Goal: Transaction & Acquisition: Purchase product/service

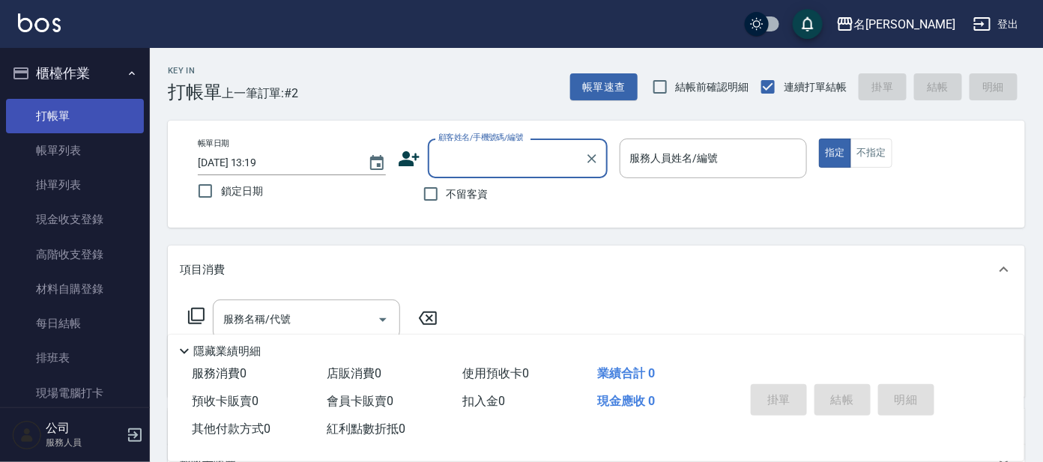
drag, startPoint x: 77, startPoint y: 137, endPoint x: 86, endPoint y: 118, distance: 20.8
click at [77, 137] on link "帳單列表" at bounding box center [75, 150] width 138 height 34
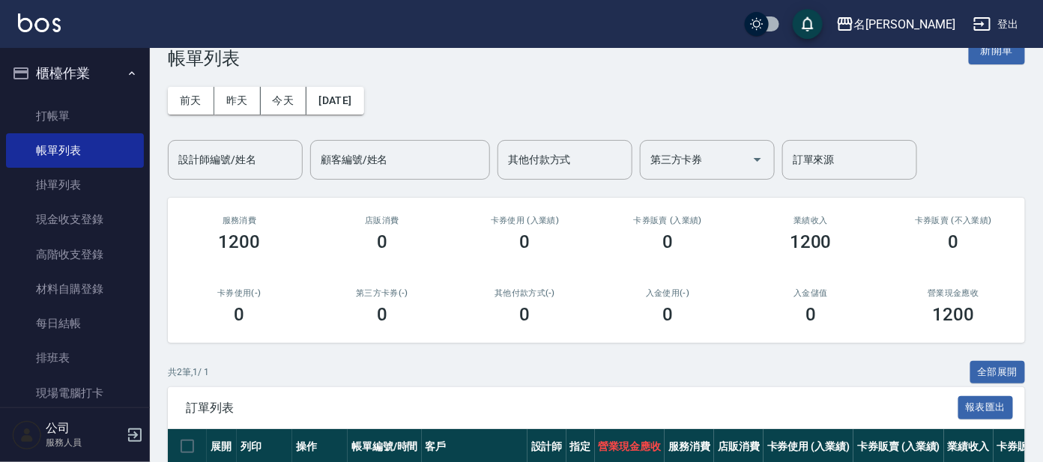
scroll to position [93, 0]
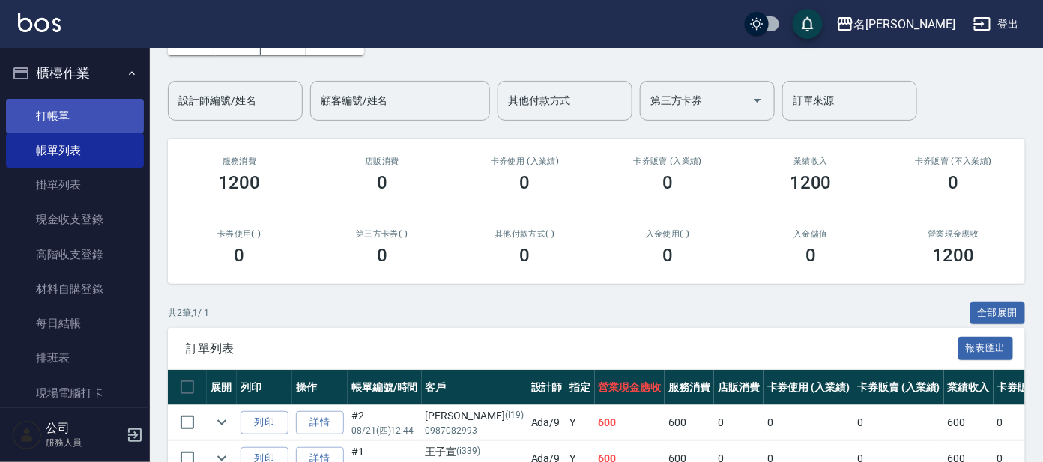
click at [81, 112] on link "打帳單" at bounding box center [75, 116] width 138 height 34
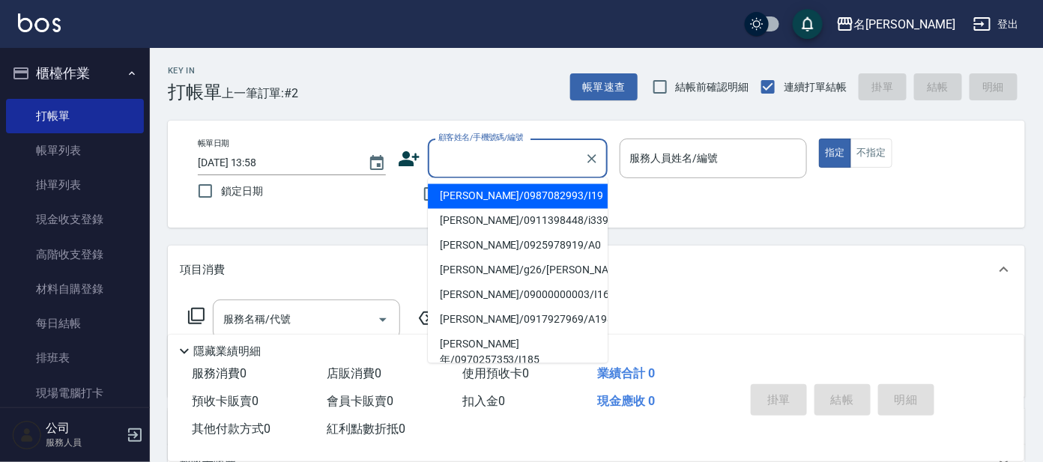
click at [485, 157] on input "顧客姓名/手機號碼/編號" at bounding box center [507, 158] width 144 height 26
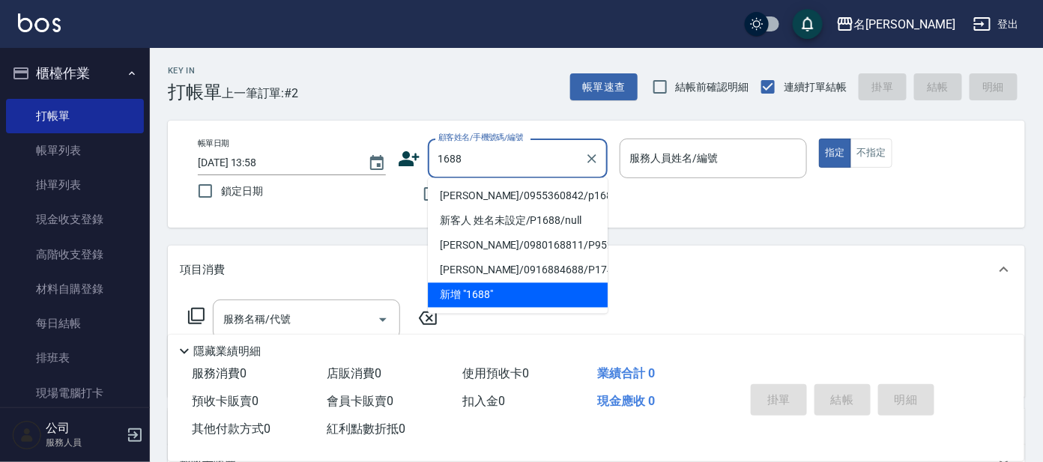
click at [506, 190] on li "[PERSON_NAME]/0955360842/p1688" at bounding box center [518, 196] width 180 height 25
type input "[PERSON_NAME]/0955360842/p1688"
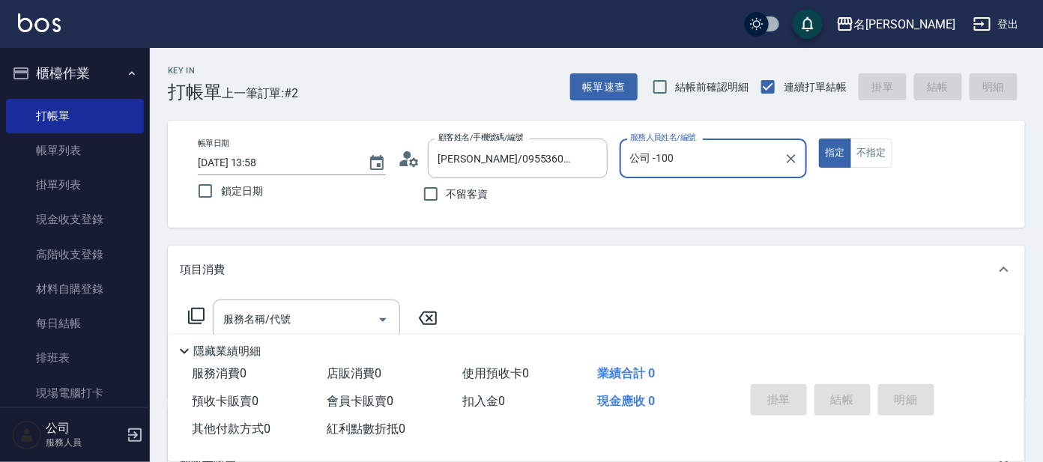
click at [692, 165] on input "公司 -100" at bounding box center [702, 158] width 152 height 26
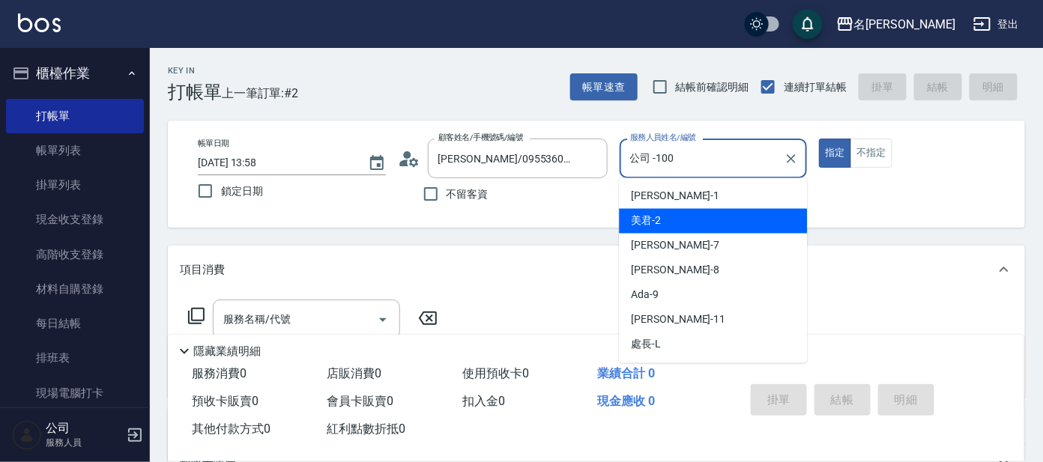
click at [695, 217] on div "美君 -2" at bounding box center [713, 221] width 188 height 25
type input "美君-2"
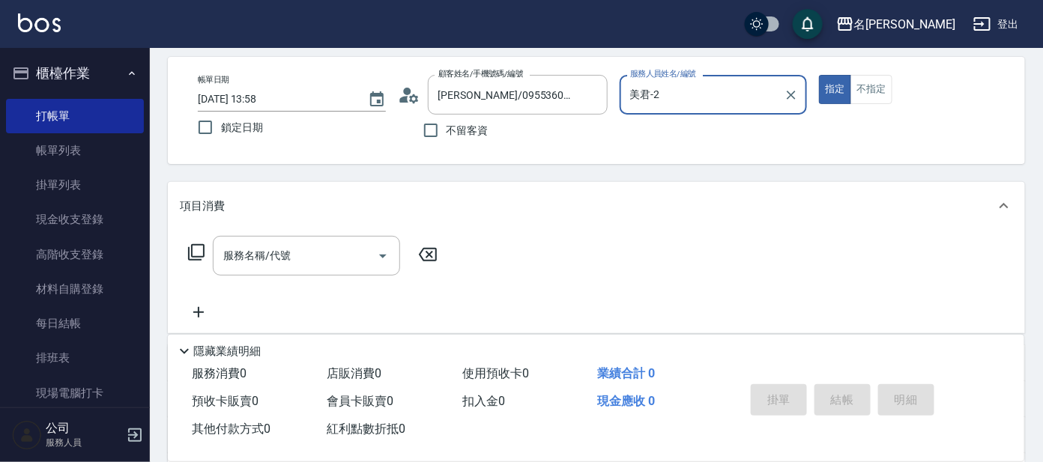
scroll to position [93, 0]
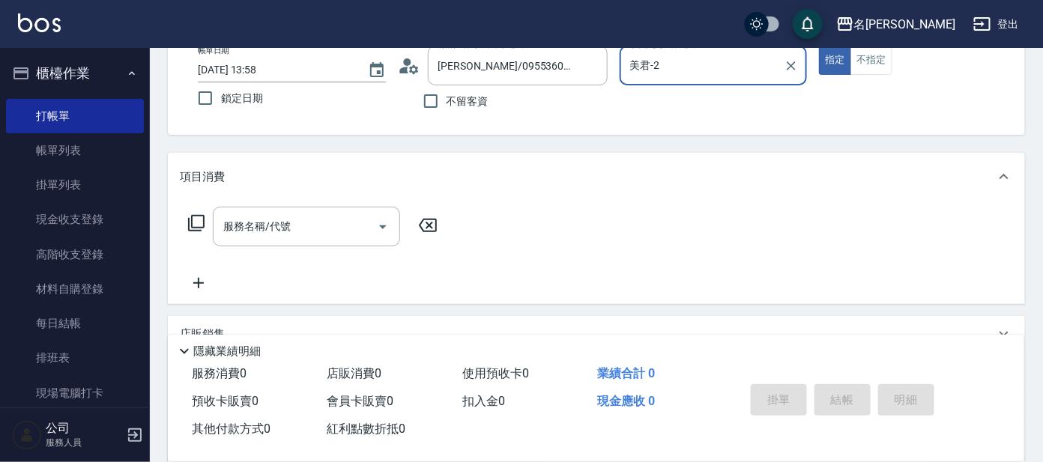
click at [196, 220] on icon at bounding box center [196, 223] width 18 height 18
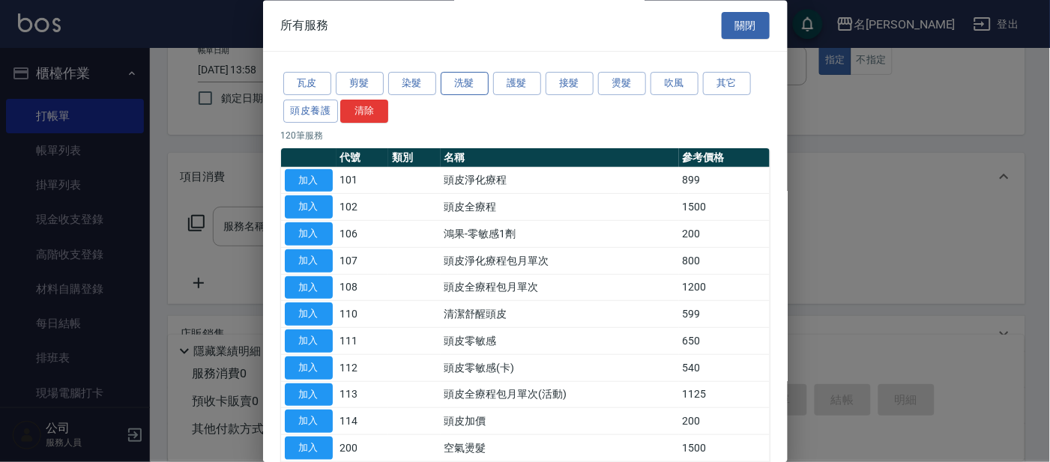
click at [462, 76] on button "洗髮" at bounding box center [465, 84] width 48 height 23
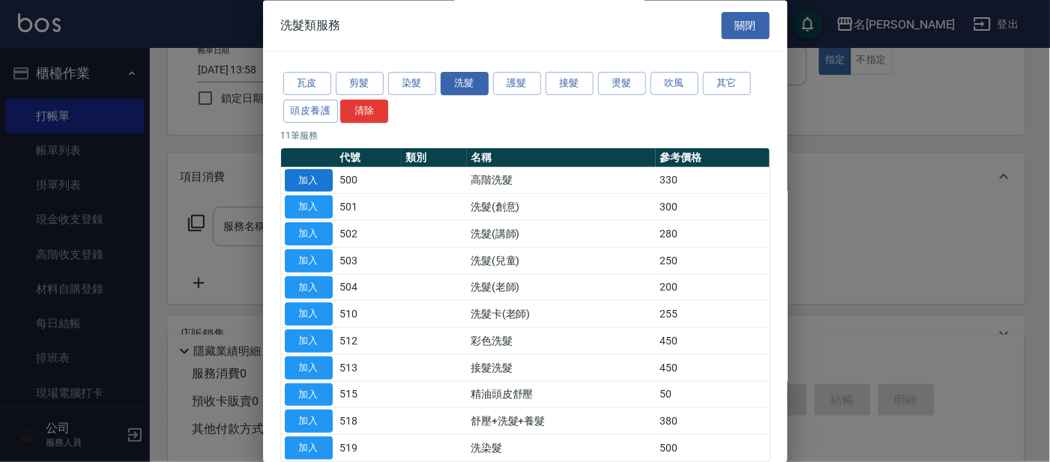
click at [319, 175] on button "加入" at bounding box center [309, 180] width 48 height 23
type input "高階洗髮(500)"
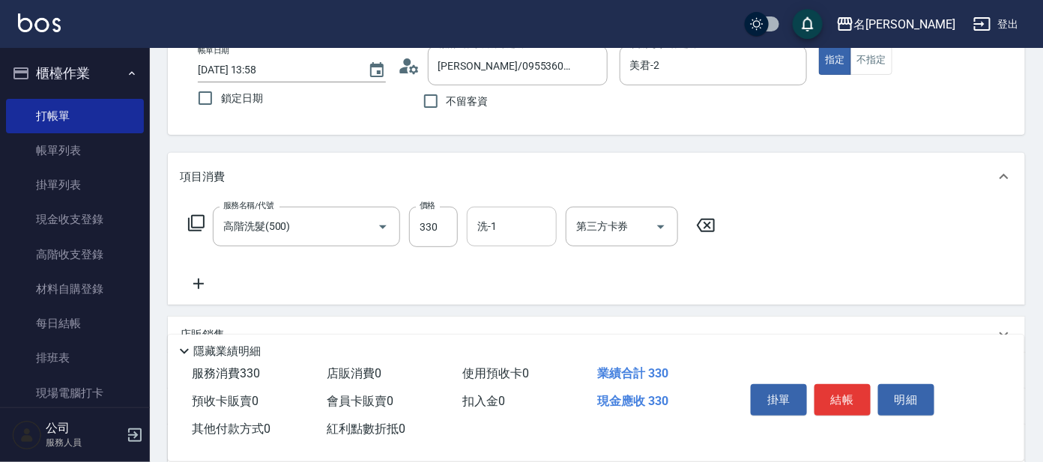
click at [516, 220] on input "洗-1" at bounding box center [512, 227] width 76 height 26
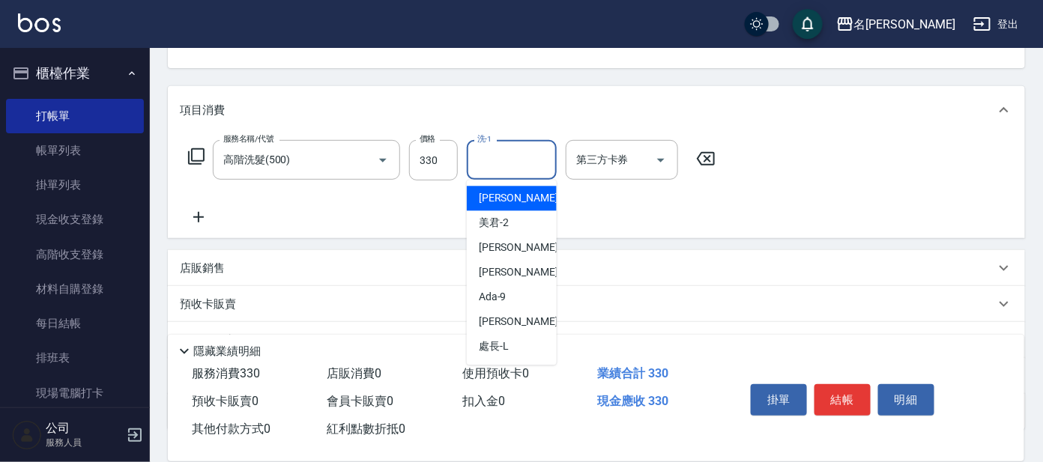
scroll to position [187, 0]
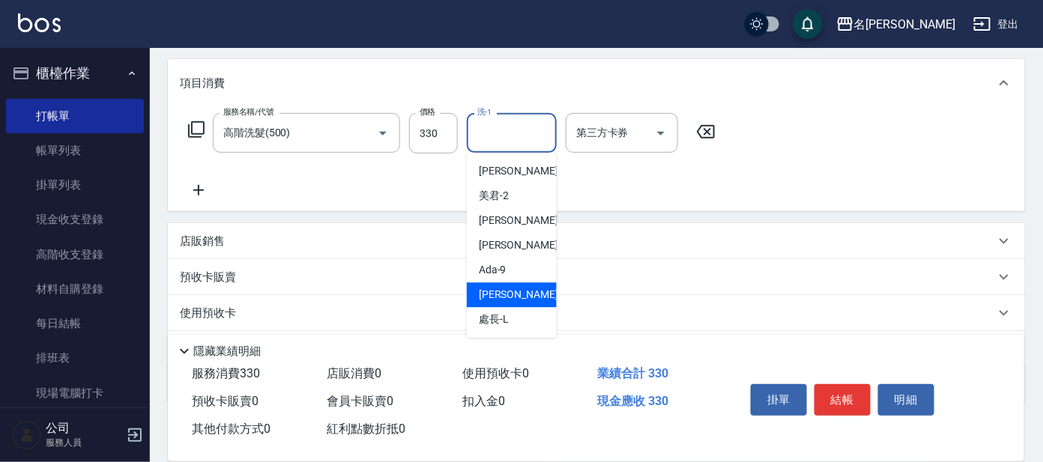
click at [517, 301] on div "[PERSON_NAME] -11" at bounding box center [512, 295] width 90 height 25
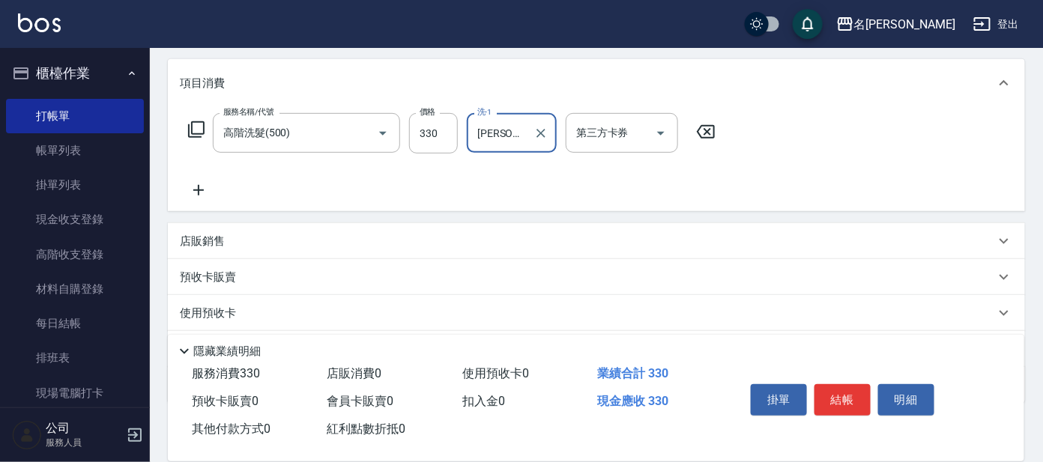
type input "[PERSON_NAME]-11"
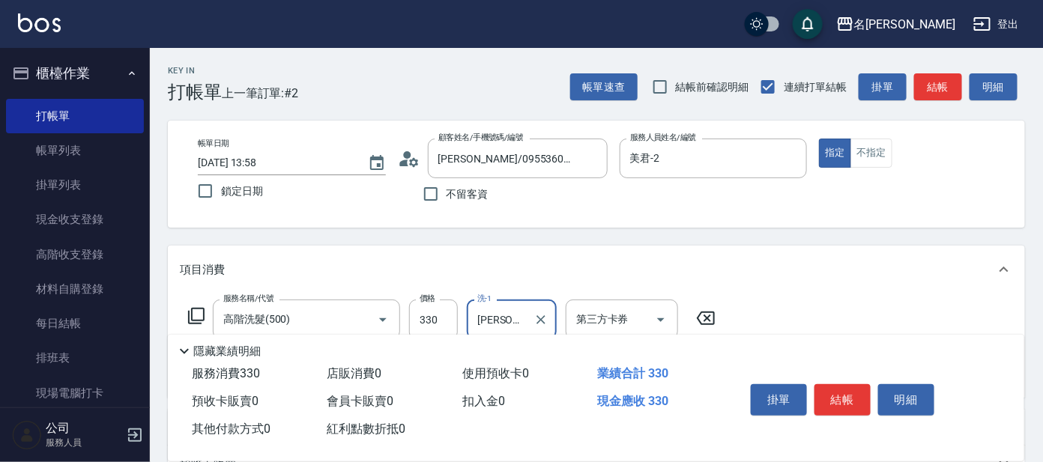
scroll to position [93, 0]
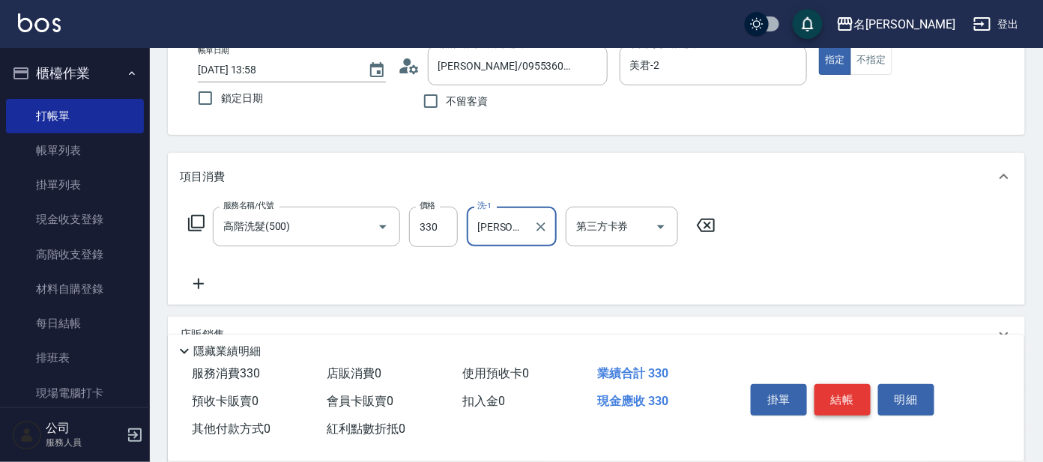
click at [850, 396] on button "結帳" at bounding box center [842, 399] width 56 height 31
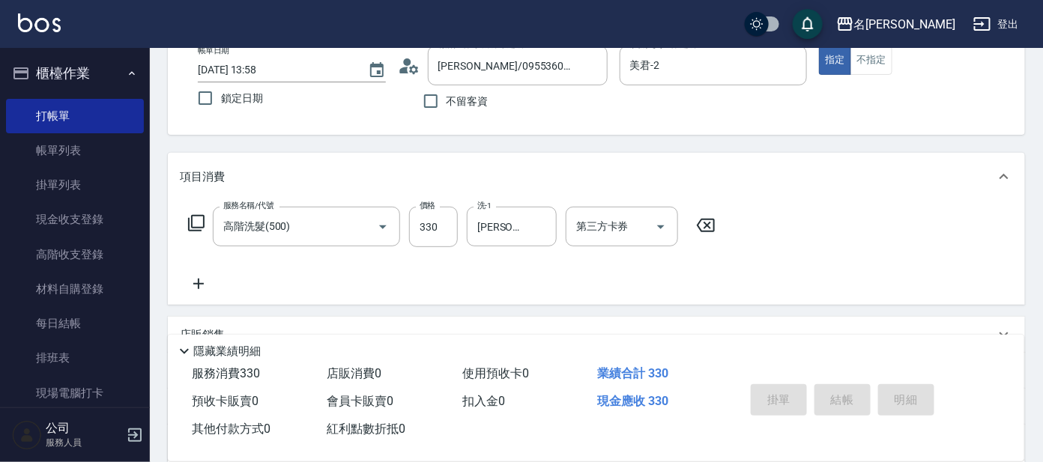
type input "[DATE] 13:59"
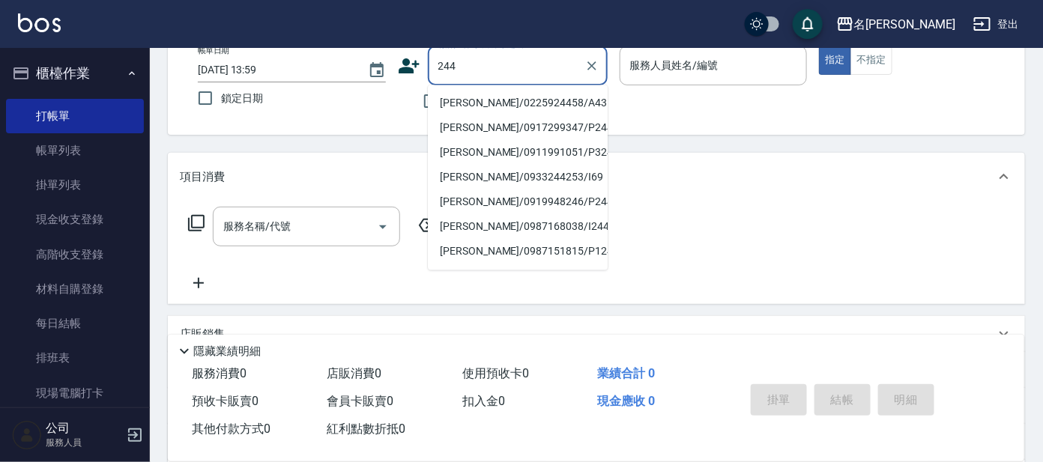
type input "244"
click at [850, 405] on div "掛單 結帳 明細" at bounding box center [843, 401] width 196 height 47
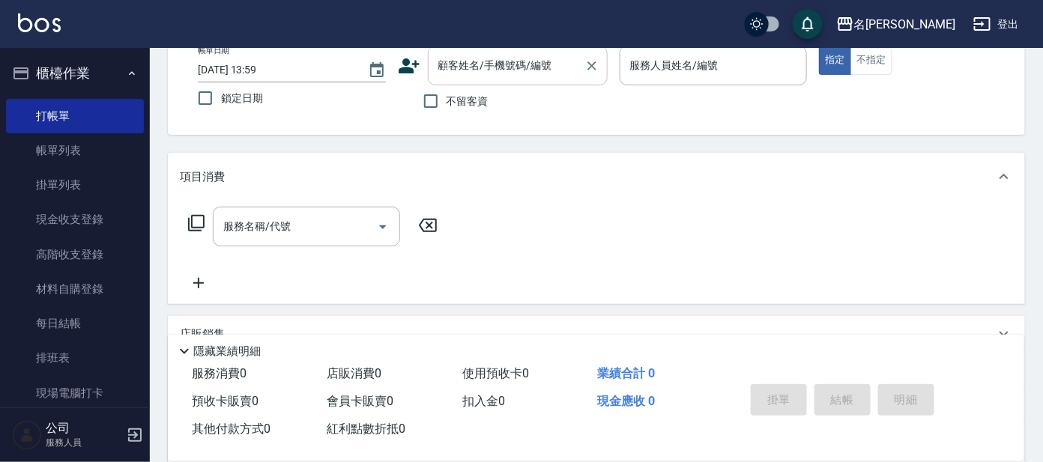
click at [483, 65] on input "顧客姓名/手機號碼/編號" at bounding box center [507, 65] width 144 height 26
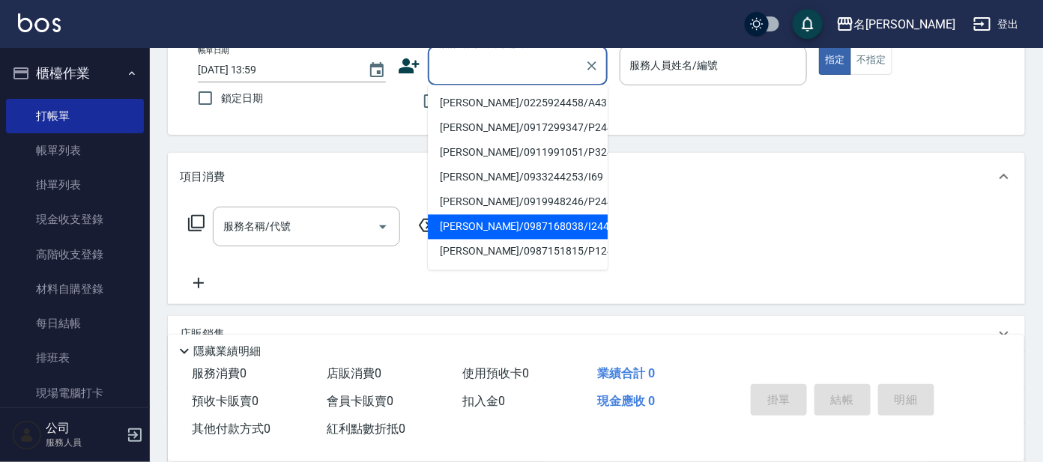
click at [491, 229] on li "[PERSON_NAME]/0987168038/I244" at bounding box center [518, 227] width 180 height 25
type input "[PERSON_NAME]/0987168038/I244"
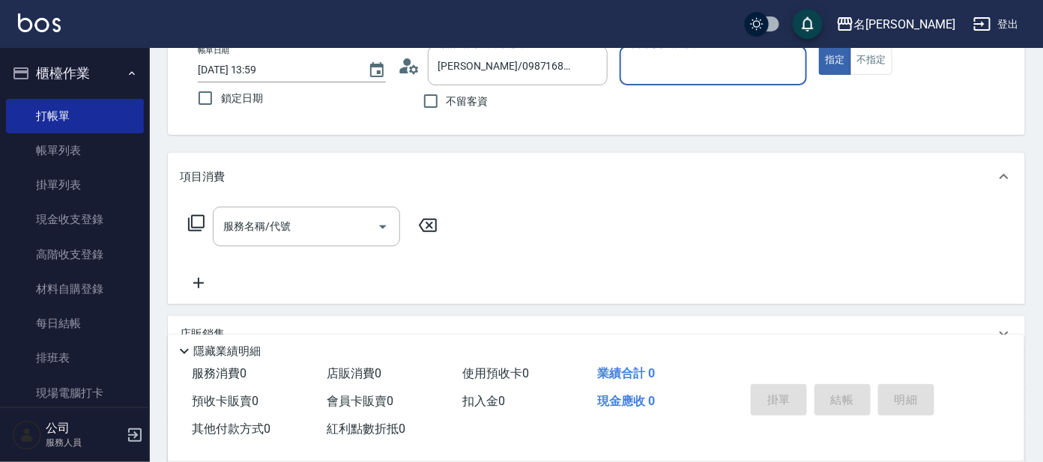
type input "Ada-9"
click at [268, 219] on input "服務名稱/代號" at bounding box center [295, 227] width 151 height 26
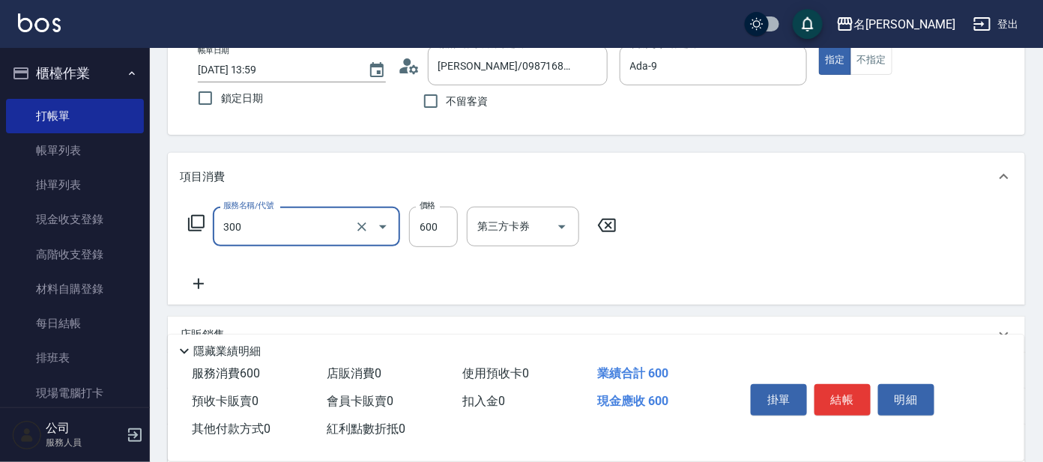
type input "剪髮 講師級設計師(300)"
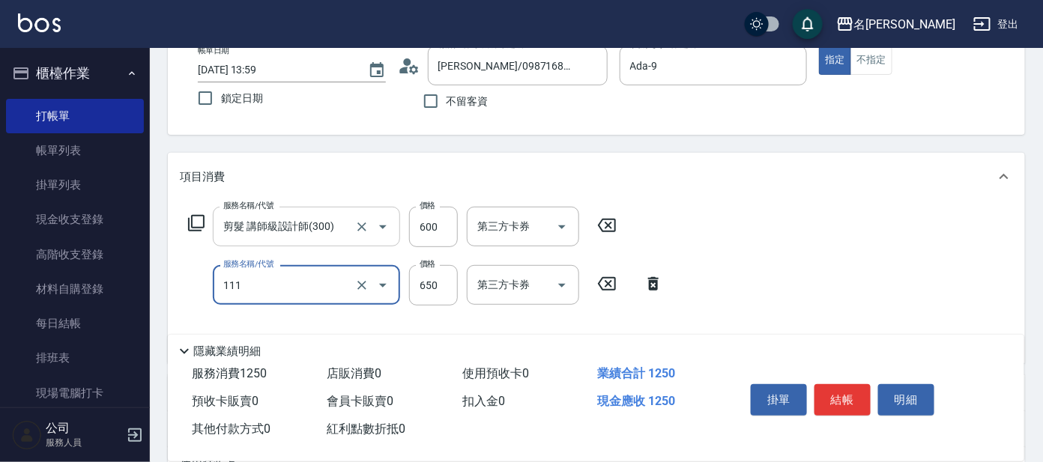
type input "頭皮零敏感(111)"
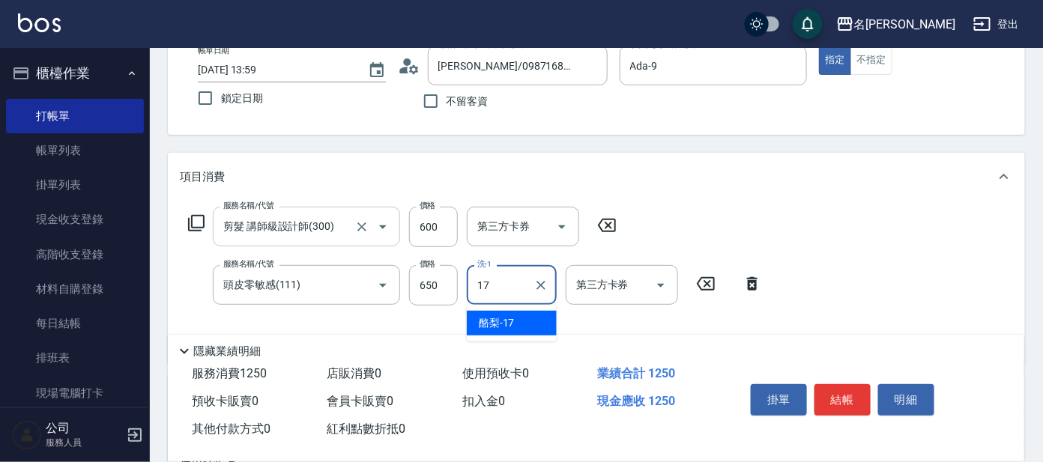
type input "酪梨-17"
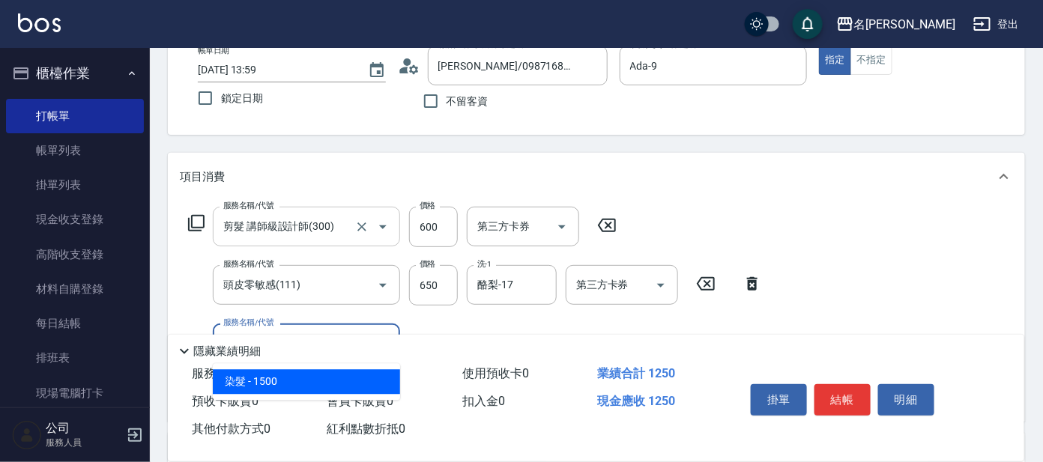
type input "染髮(400)"
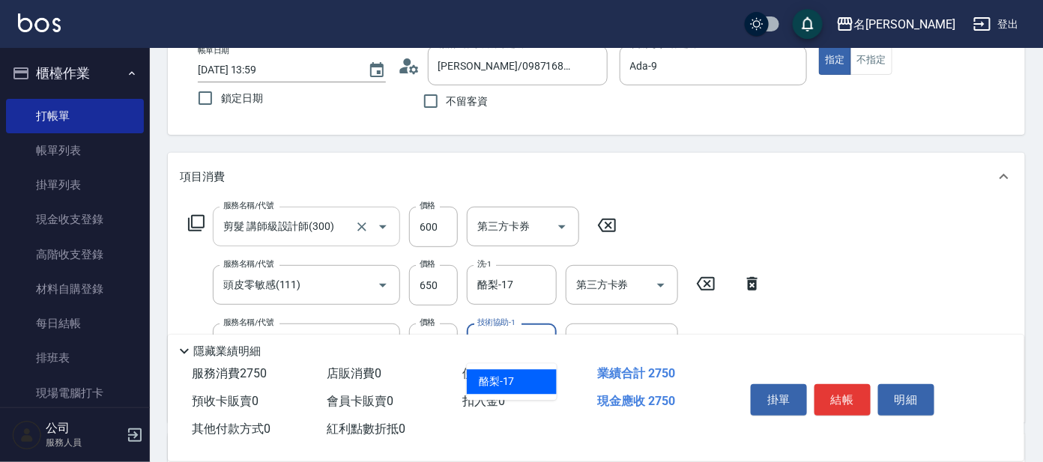
type input "酪梨-17"
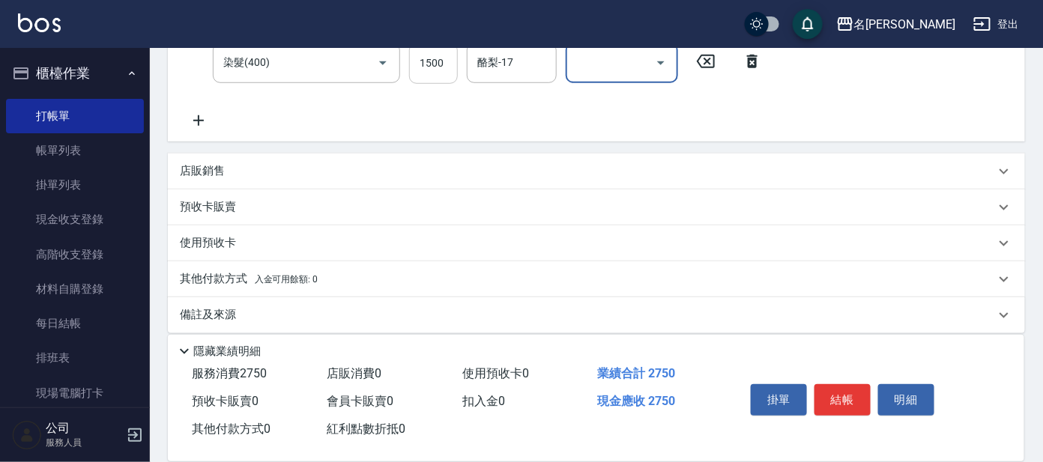
click at [437, 62] on div "Key In 打帳單 上一筆訂單:#3 帳單速查 結帳前確認明細 連續打單結帳 掛單 結帳 明細 帳單日期 [DATE] 13:59 鎖定日期 顧客姓名/手機…" at bounding box center [596, 74] width 893 height 800
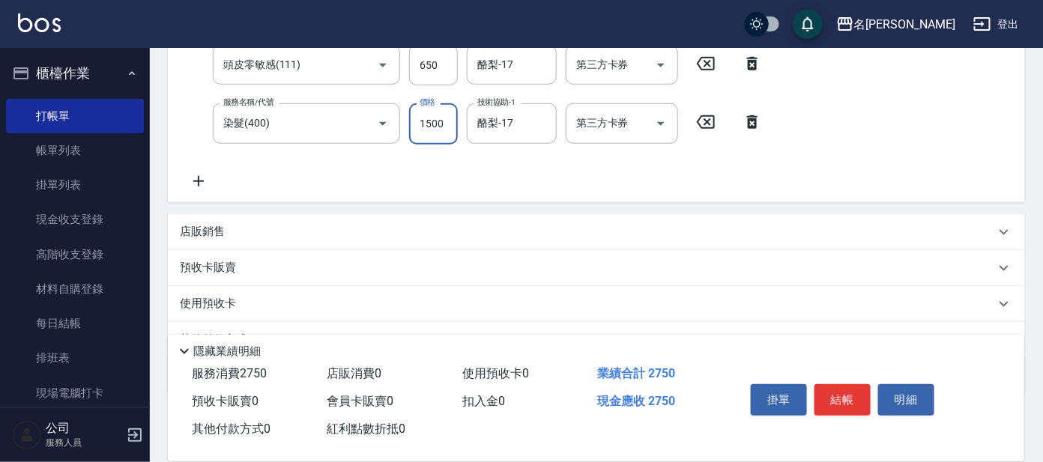
scroll to position [384, 0]
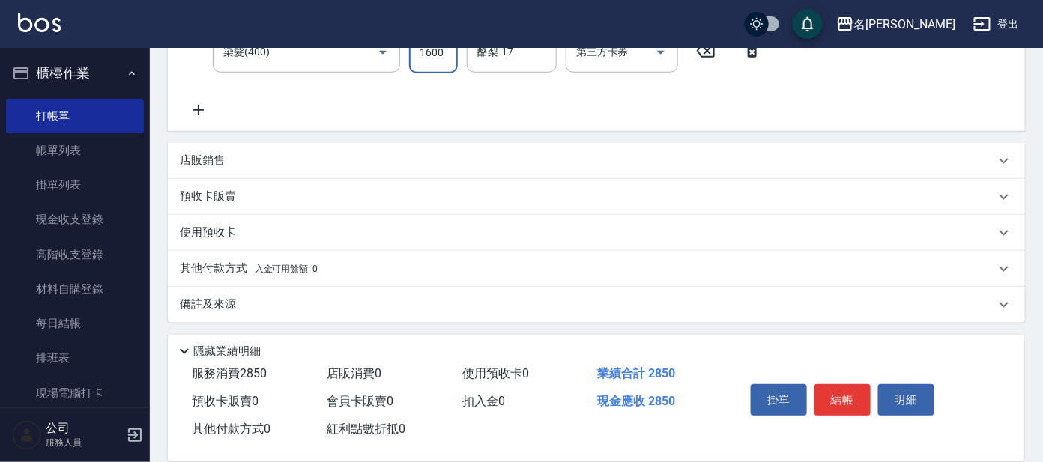
type input "1600"
click at [342, 157] on div "店販銷售" at bounding box center [587, 161] width 815 height 16
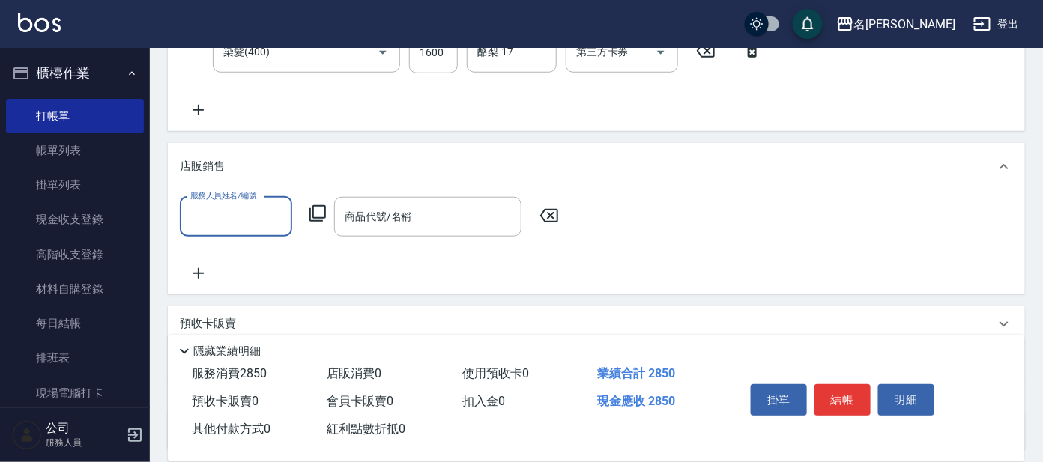
scroll to position [0, 0]
click at [213, 211] on input "服務人員姓名/編號" at bounding box center [236, 217] width 99 height 26
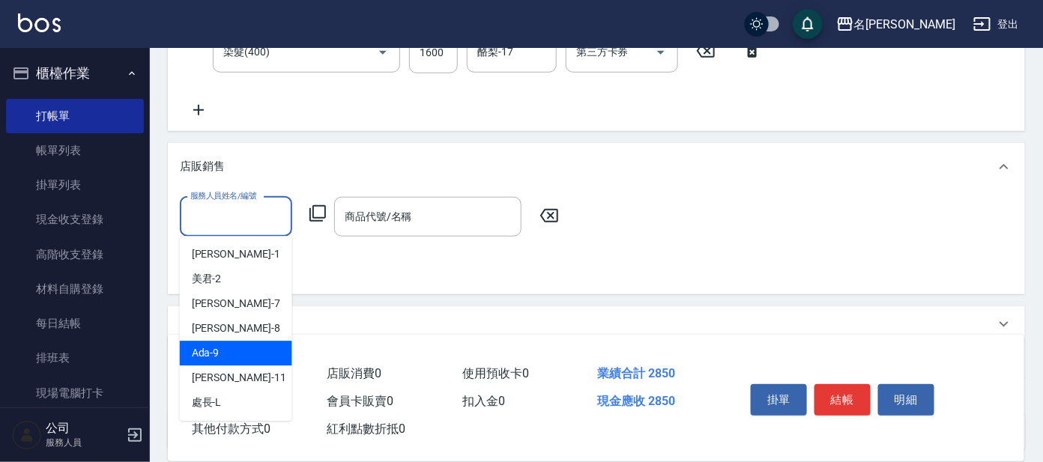
drag, startPoint x: 224, startPoint y: 354, endPoint x: 290, endPoint y: 305, distance: 82.0
click at [224, 354] on div "Ada -9" at bounding box center [236, 354] width 112 height 25
type input "Ada-9"
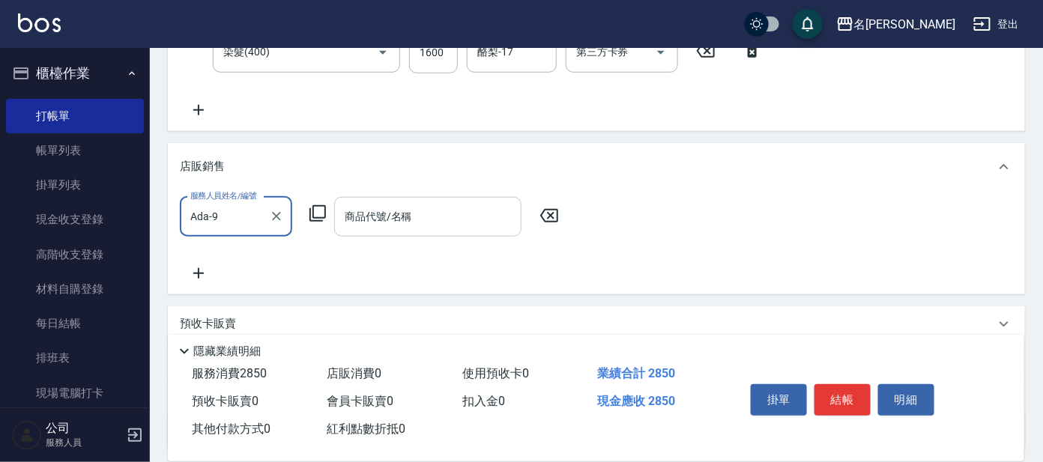
click at [432, 208] on input "商品代號/名稱" at bounding box center [428, 217] width 174 height 26
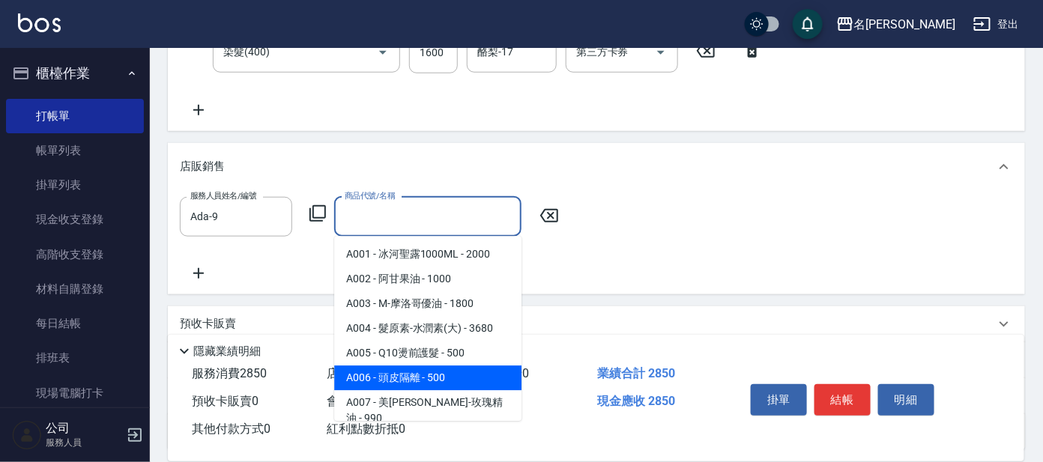
click at [408, 375] on span "A006 - 頭皮隔離 - 500" at bounding box center [427, 378] width 187 height 25
type input "頭皮隔離"
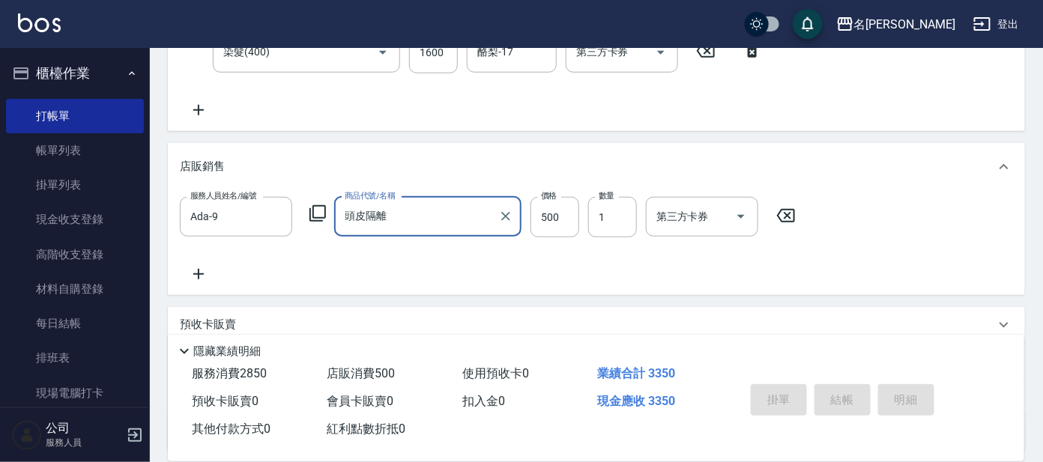
type input "[DATE] 14:17"
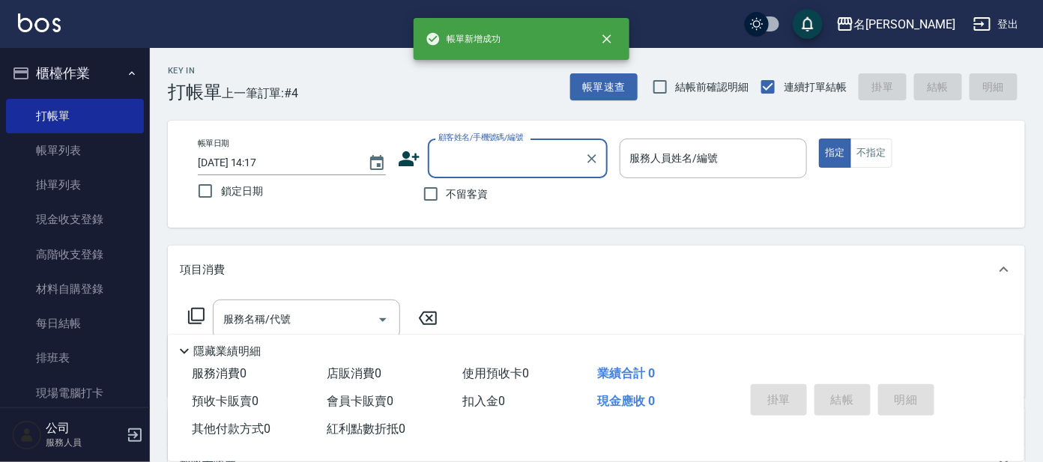
type input "2"
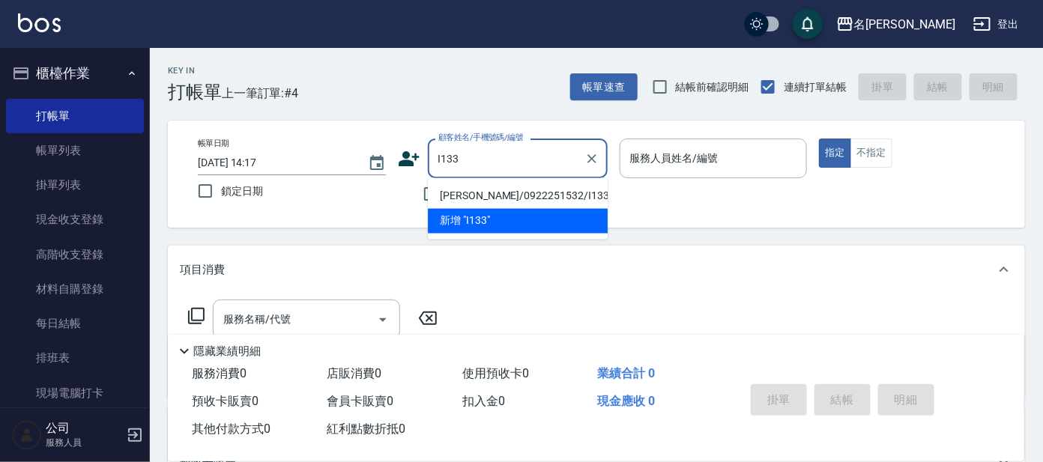
type input "[PERSON_NAME]/0922251532/I133"
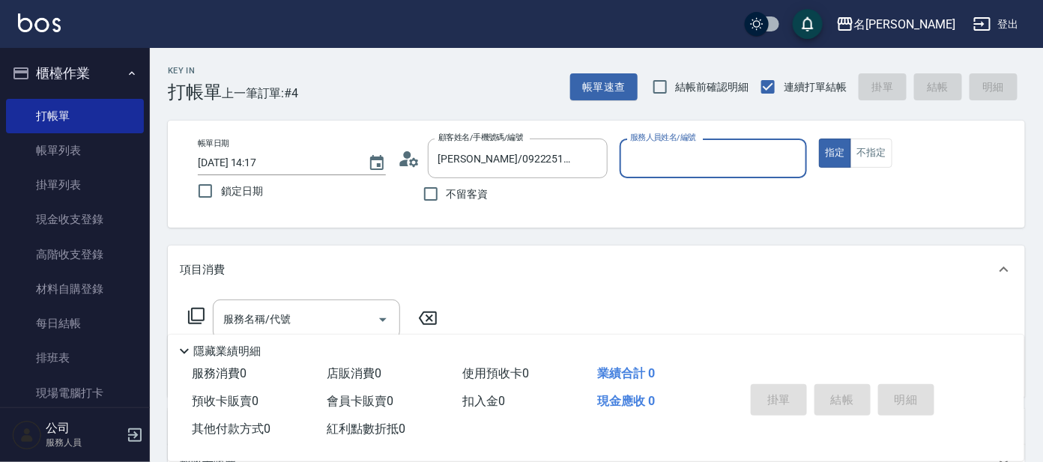
type input "Ada-9"
click at [819, 139] on button "指定" at bounding box center [835, 153] width 32 height 29
type button "true"
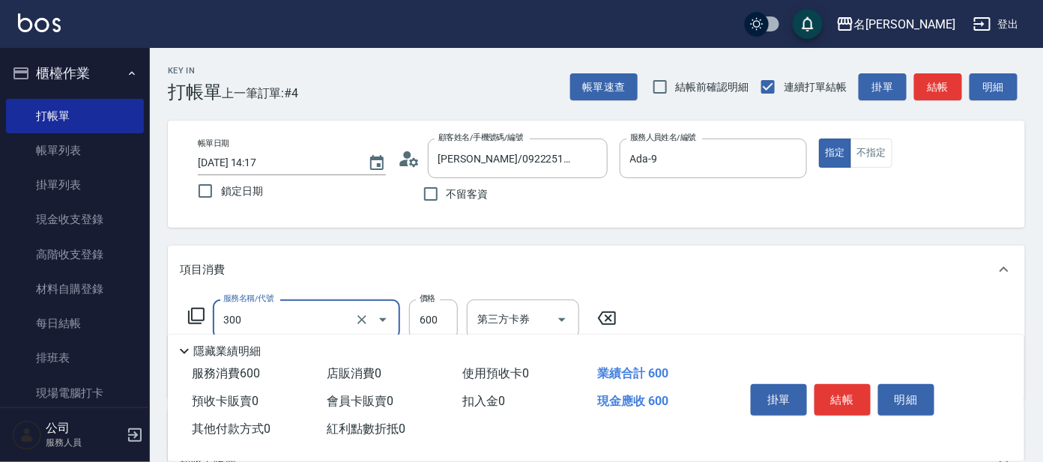
type input "剪髮 講師級設計師(300)"
type input "舒壓+洗髮+養髮(518)"
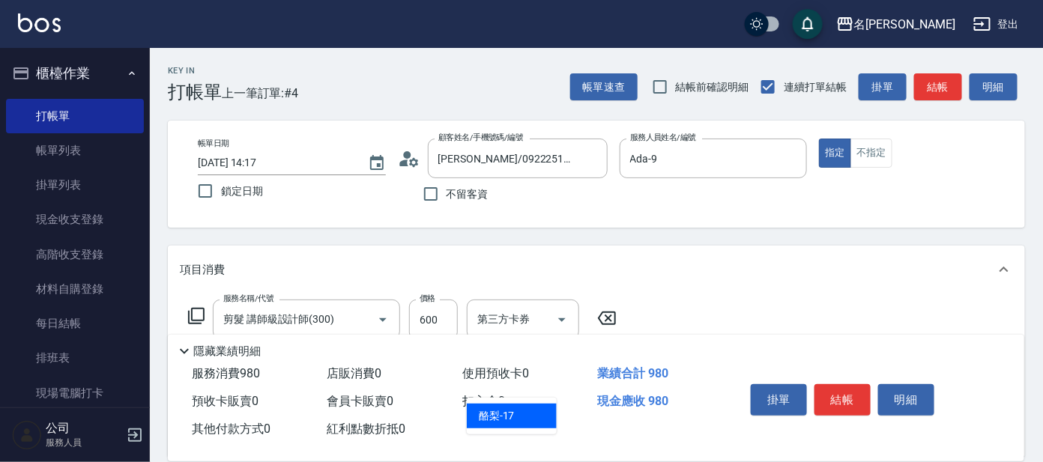
type input "酪梨-17"
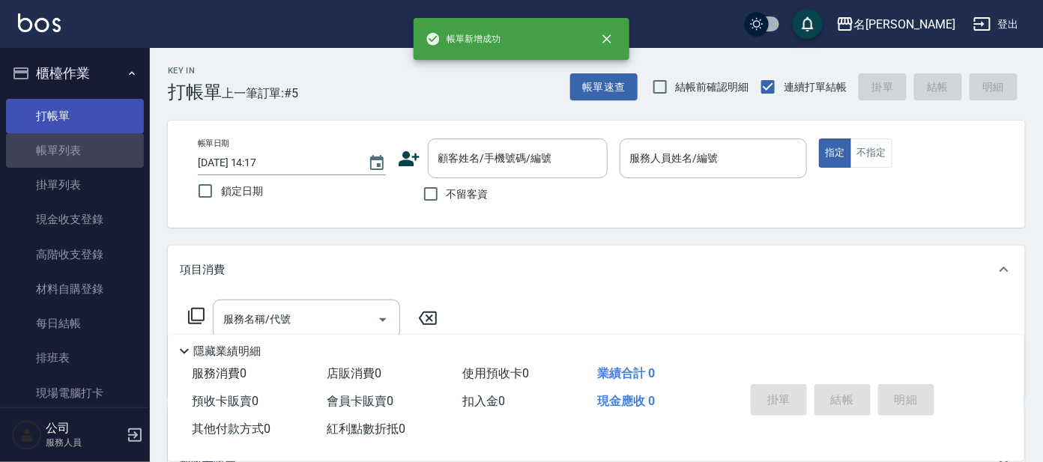
drag, startPoint x: 75, startPoint y: 142, endPoint x: 69, endPoint y: 117, distance: 25.4
click at [76, 140] on link "帳單列表" at bounding box center [75, 150] width 138 height 34
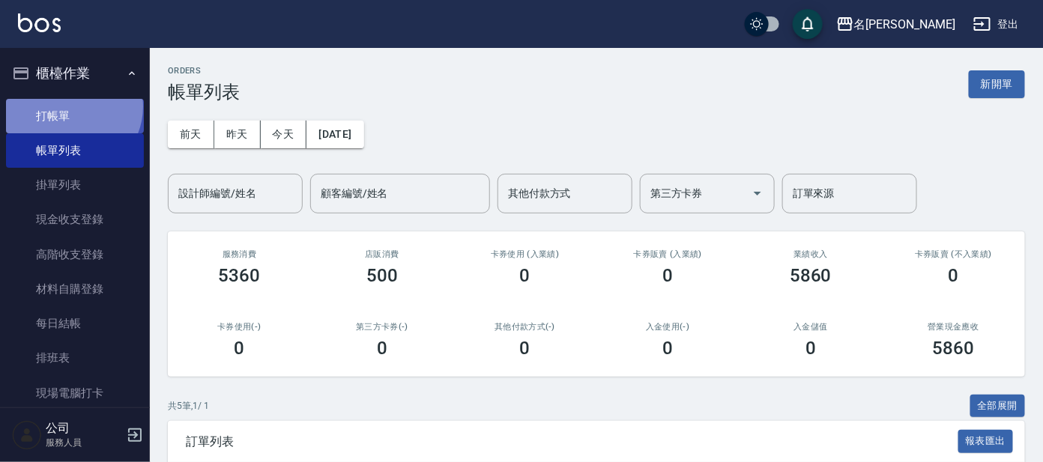
click at [70, 106] on link "打帳單" at bounding box center [75, 116] width 138 height 34
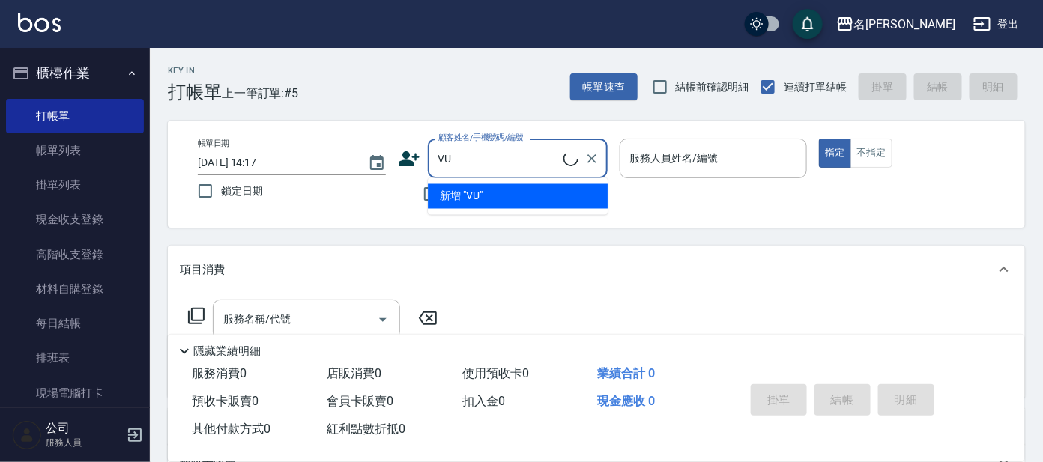
type input "V"
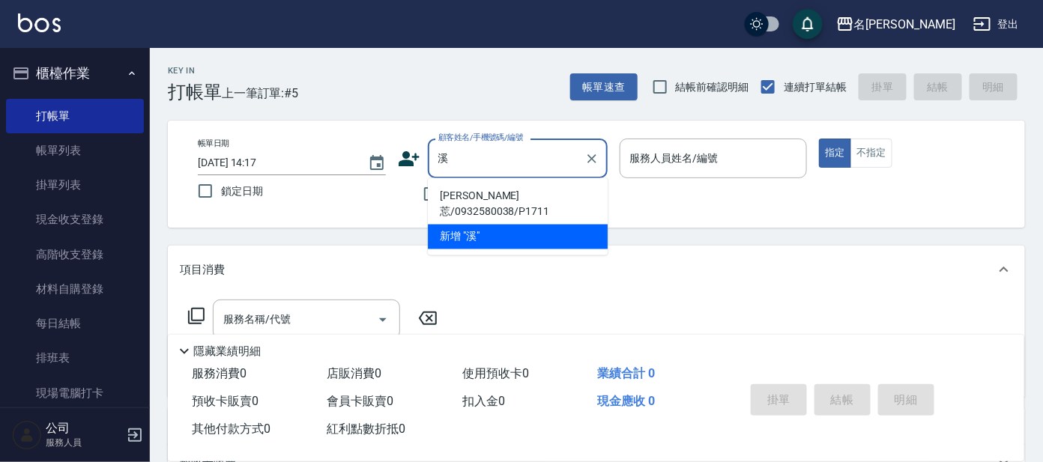
type input "奚"
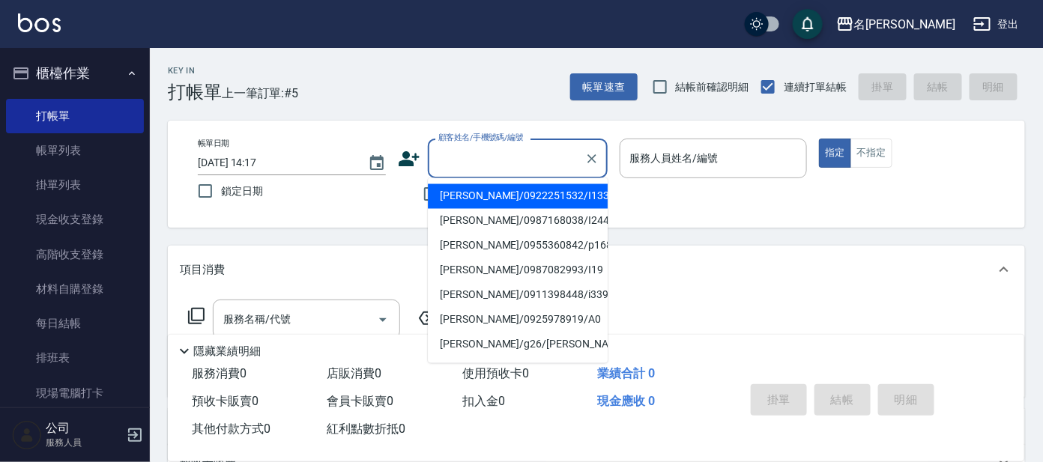
click at [437, 95] on div "Key In 打帳單 上一筆訂單:#5 帳單速查 結帳前確認明細 連續打單結帳 掛單 結帳 明細" at bounding box center [587, 75] width 875 height 55
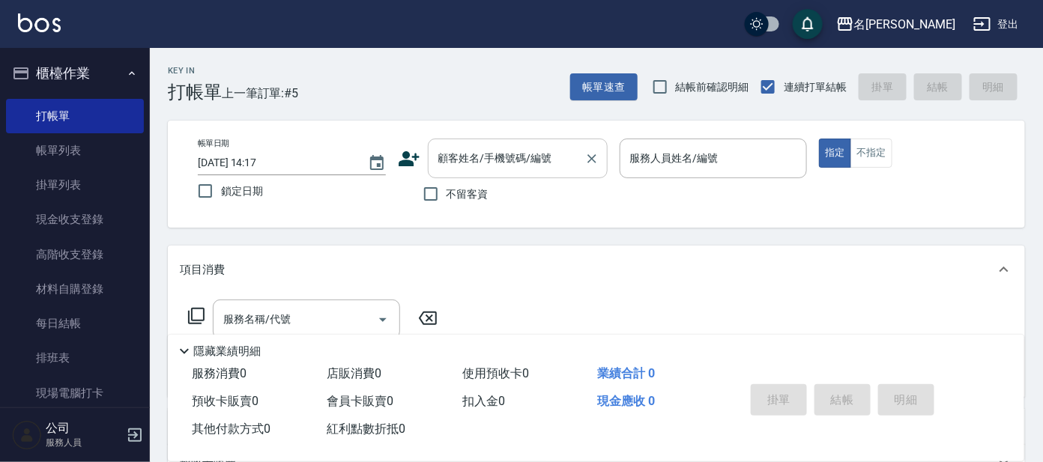
click at [494, 154] on input "顧客姓名/手機號碼/編號" at bounding box center [507, 158] width 144 height 26
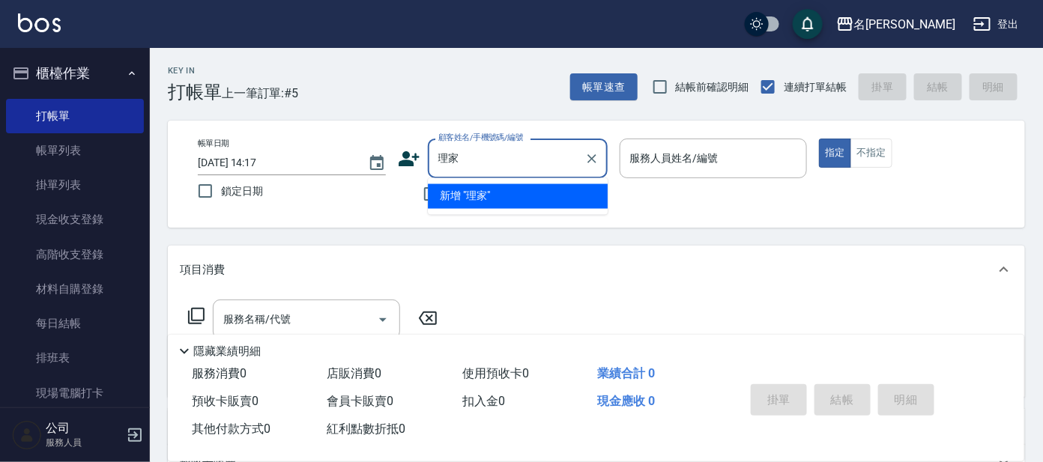
type input "[PERSON_NAME]"
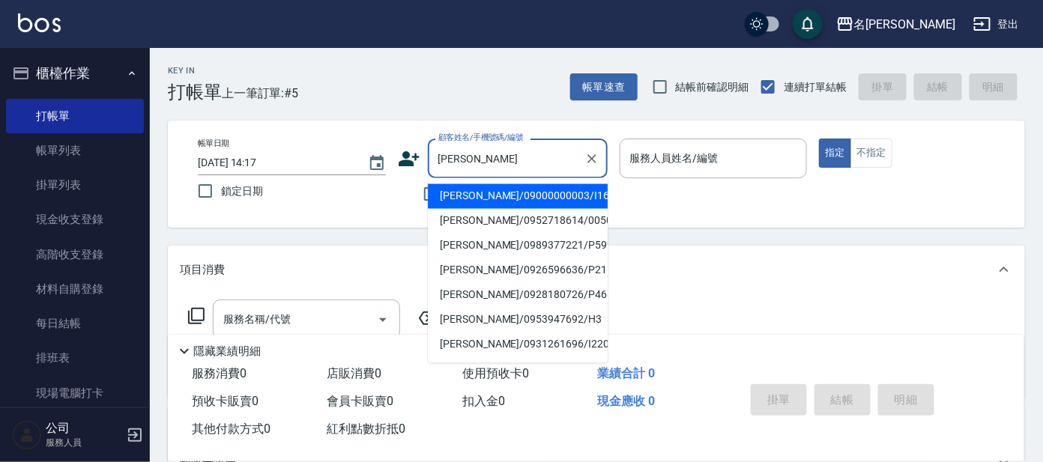
click at [484, 166] on input "[PERSON_NAME]" at bounding box center [507, 158] width 144 height 26
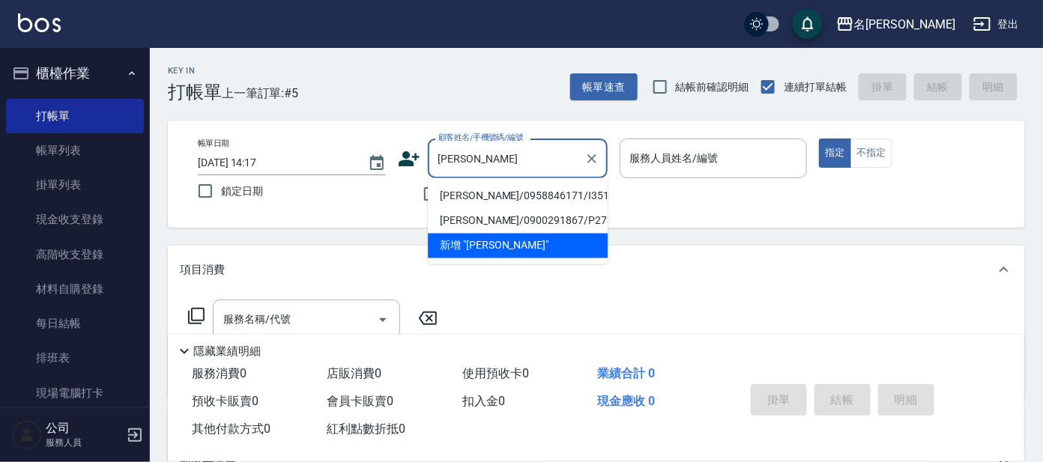
click at [486, 192] on li "[PERSON_NAME]/0958846171/I351" at bounding box center [518, 196] width 180 height 25
type input "[PERSON_NAME]/0958846171/I351"
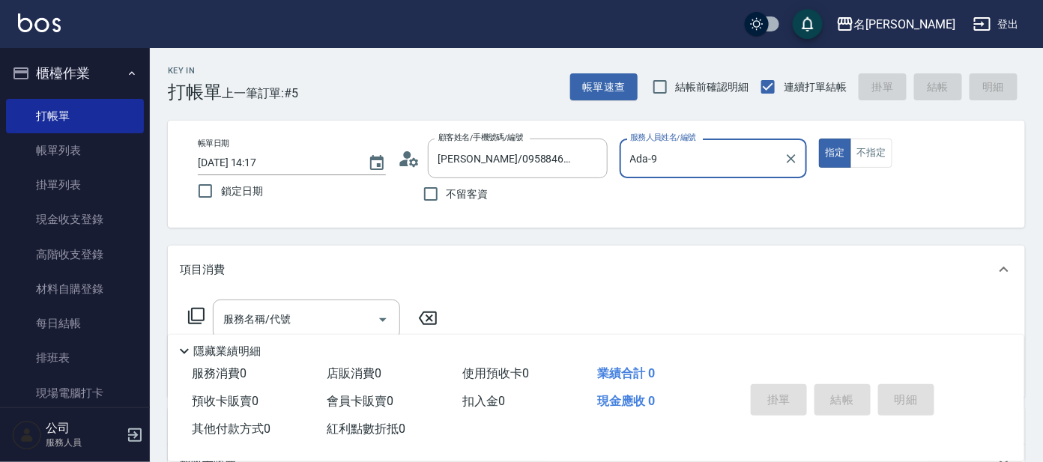
type input "Ada-9"
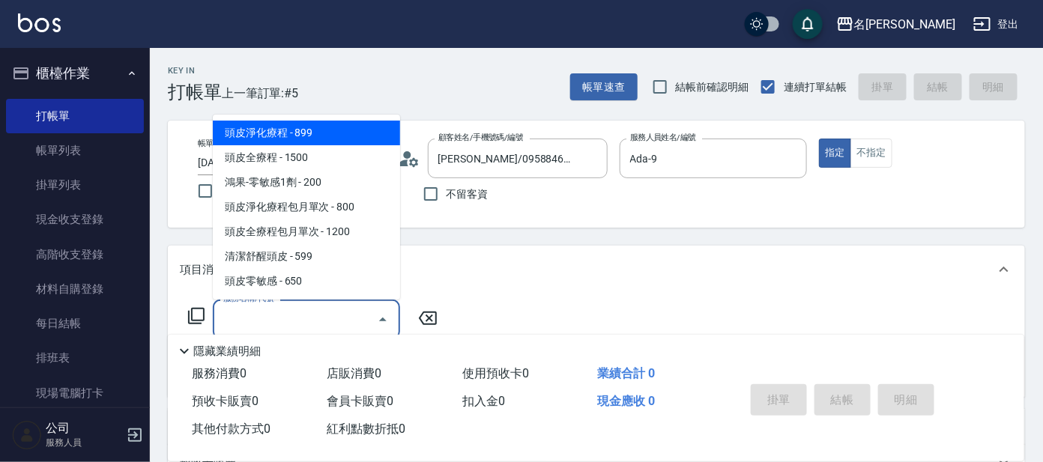
click at [360, 309] on input "服務名稱/代號" at bounding box center [295, 319] width 151 height 26
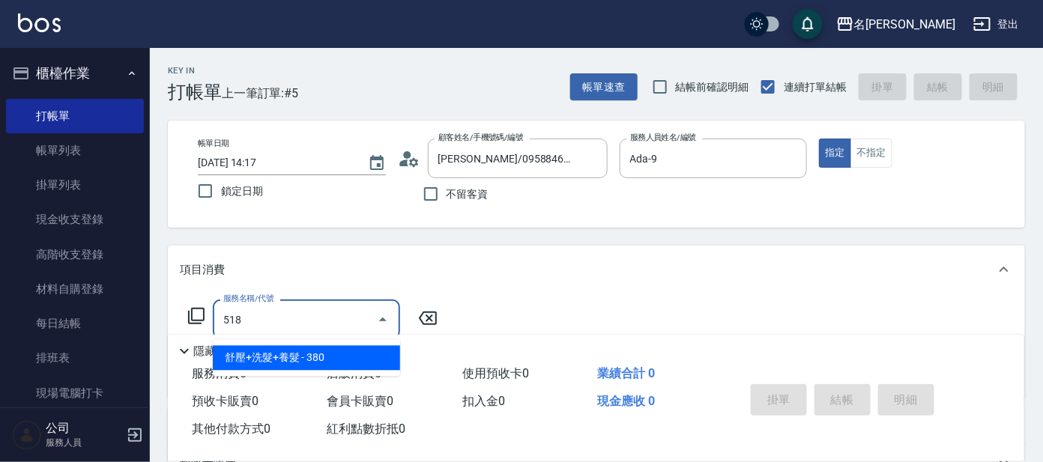
click at [360, 355] on span "舒壓+洗髮+養髮 - 380" at bounding box center [306, 358] width 187 height 25
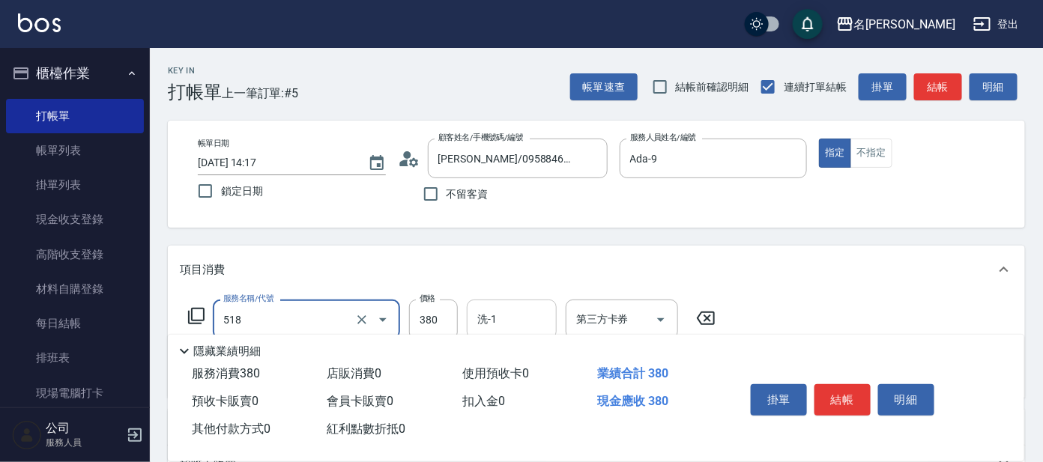
type input "舒壓+洗髮+養髮(518)"
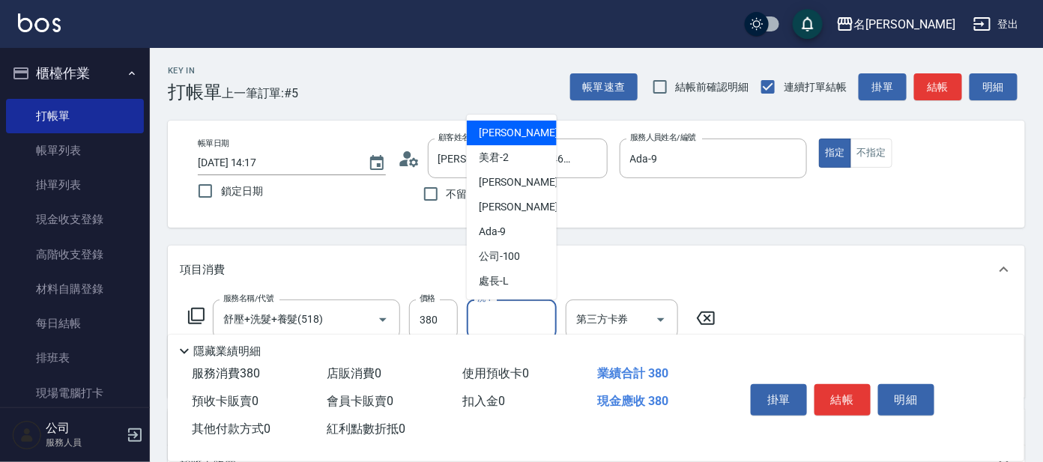
click at [491, 325] on input "洗-1" at bounding box center [512, 319] width 76 height 26
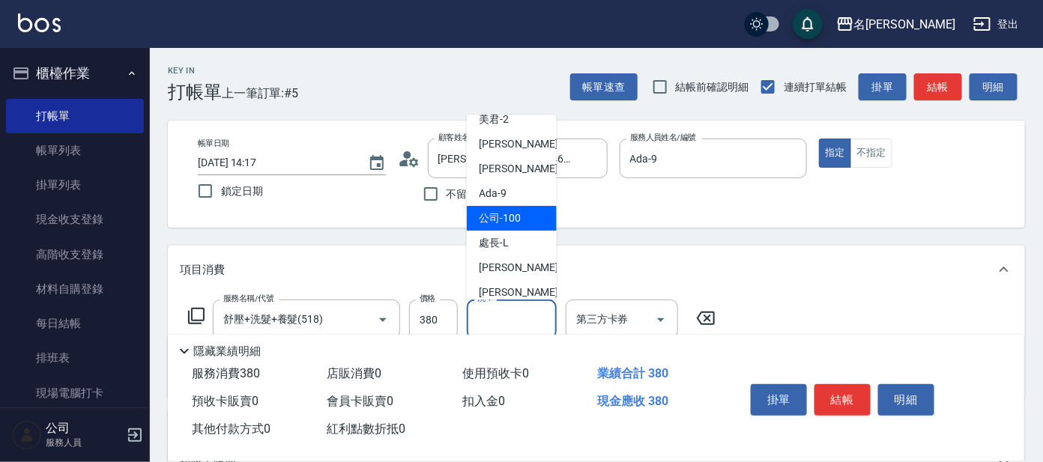
scroll to position [74, 0]
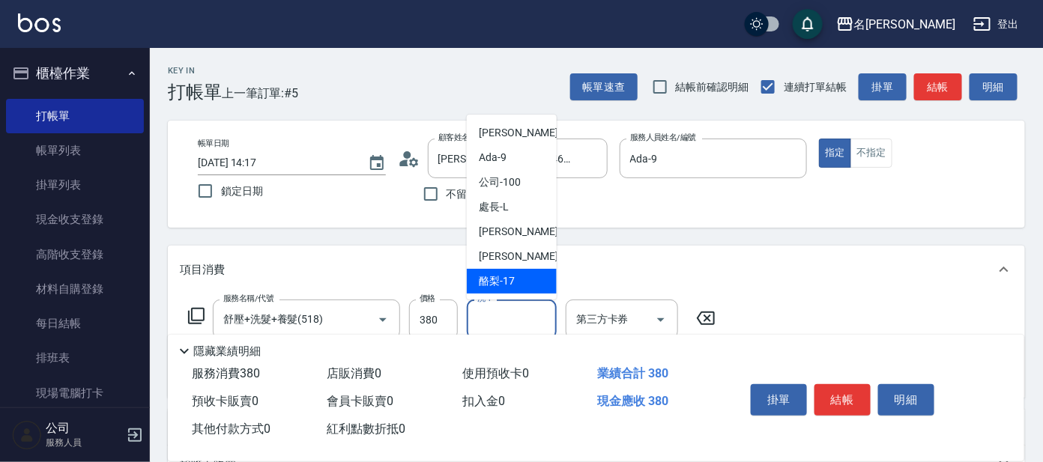
click at [519, 276] on div "酪梨 -17" at bounding box center [512, 281] width 90 height 25
type input "酪梨-17"
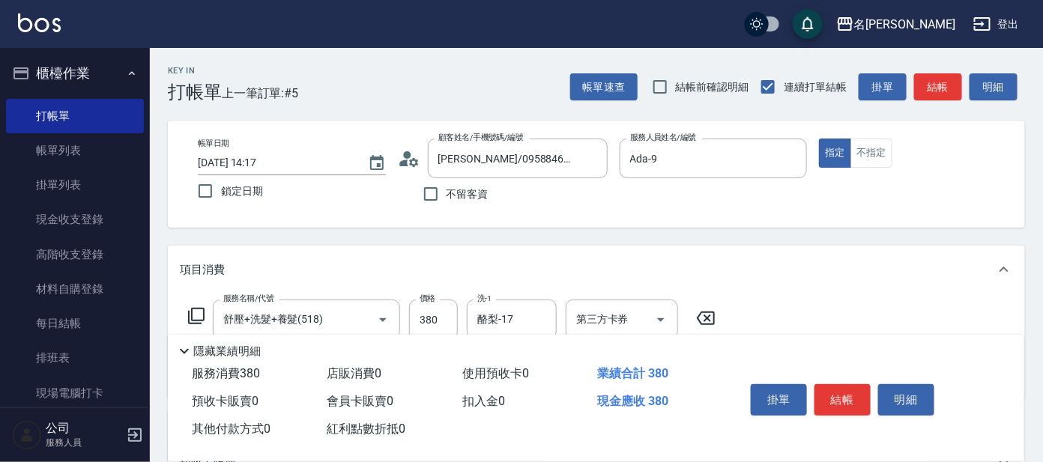
click at [197, 315] on icon at bounding box center [196, 316] width 18 height 18
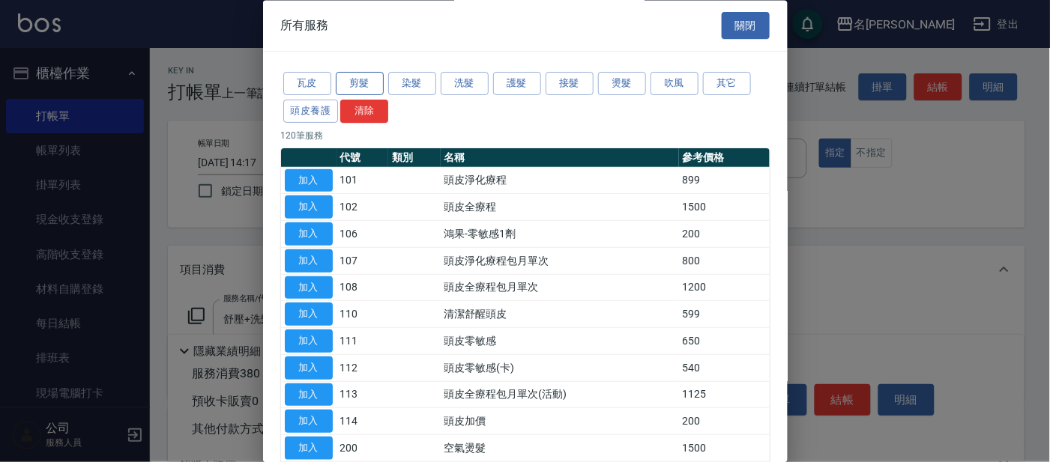
click at [368, 78] on button "剪髮" at bounding box center [360, 84] width 48 height 23
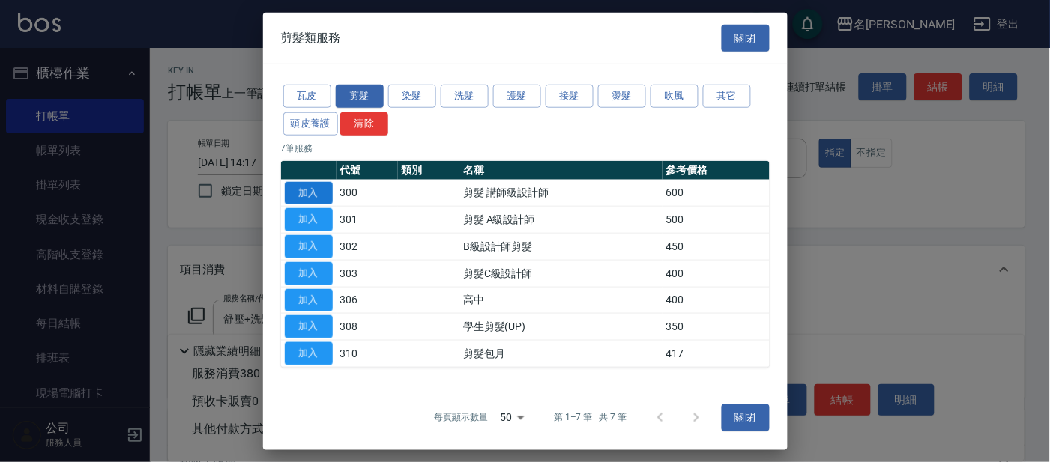
click at [314, 195] on button "加入" at bounding box center [309, 192] width 48 height 23
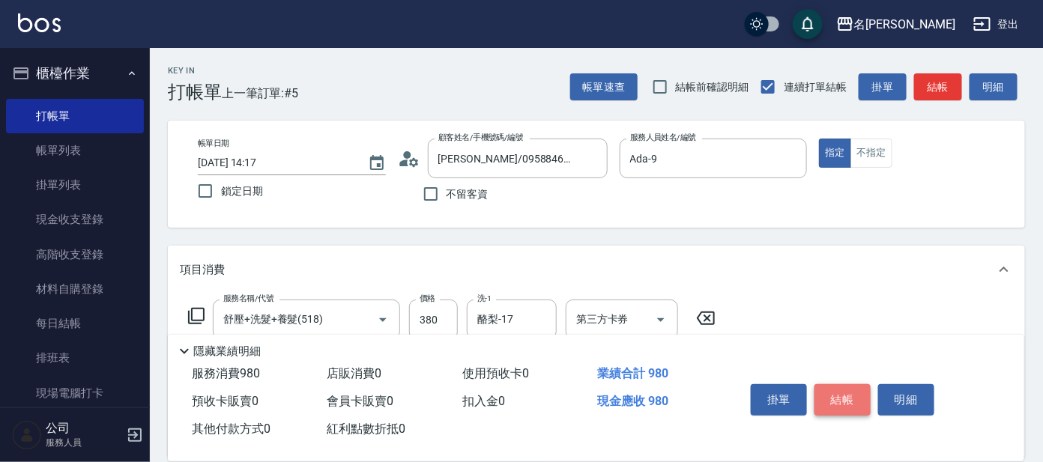
click at [842, 385] on button "結帳" at bounding box center [842, 399] width 56 height 31
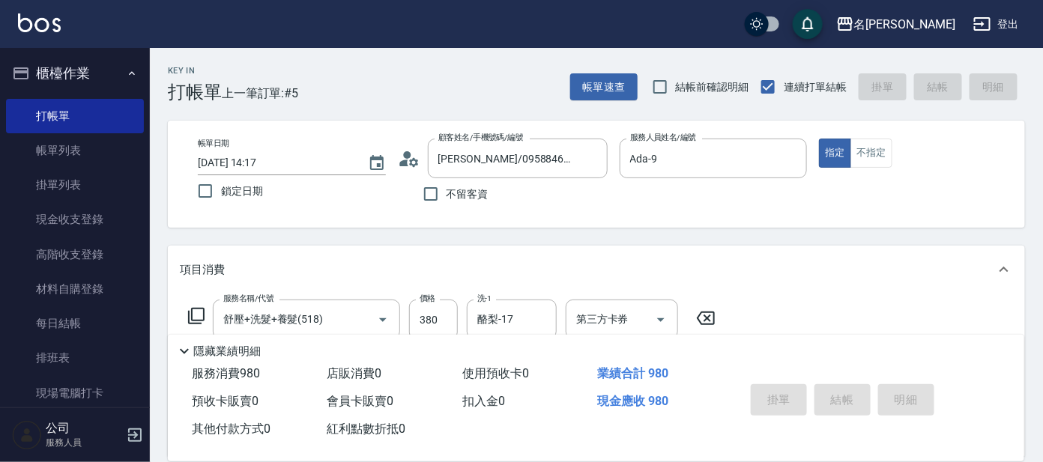
type input "[DATE] 14:51"
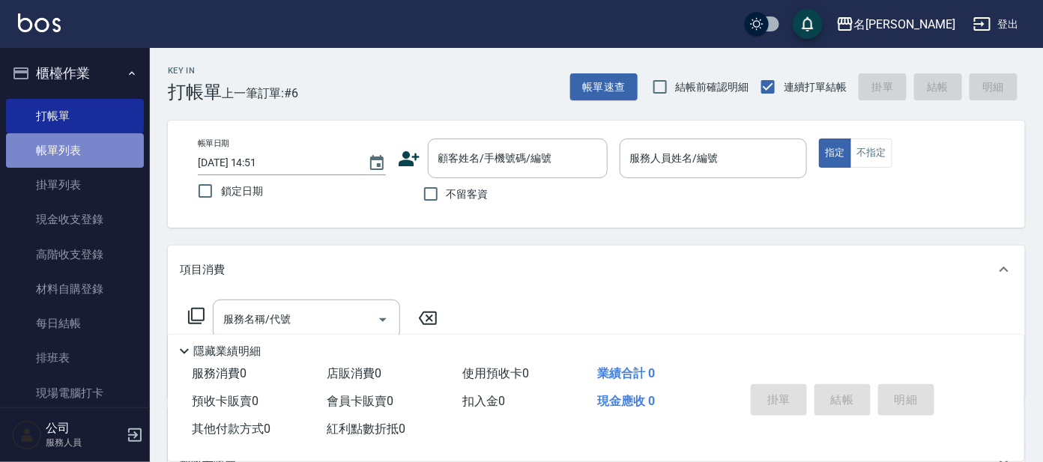
click at [75, 140] on link "帳單列表" at bounding box center [75, 150] width 138 height 34
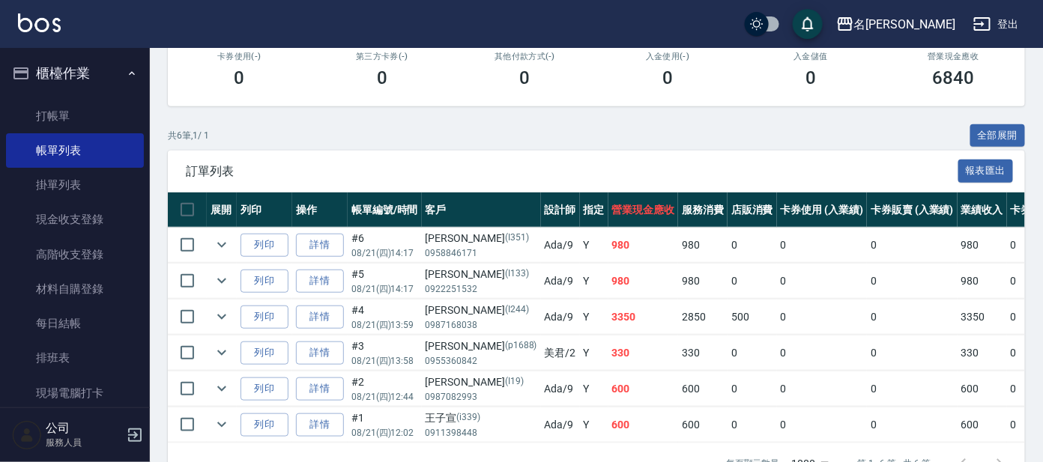
scroll to position [280, 0]
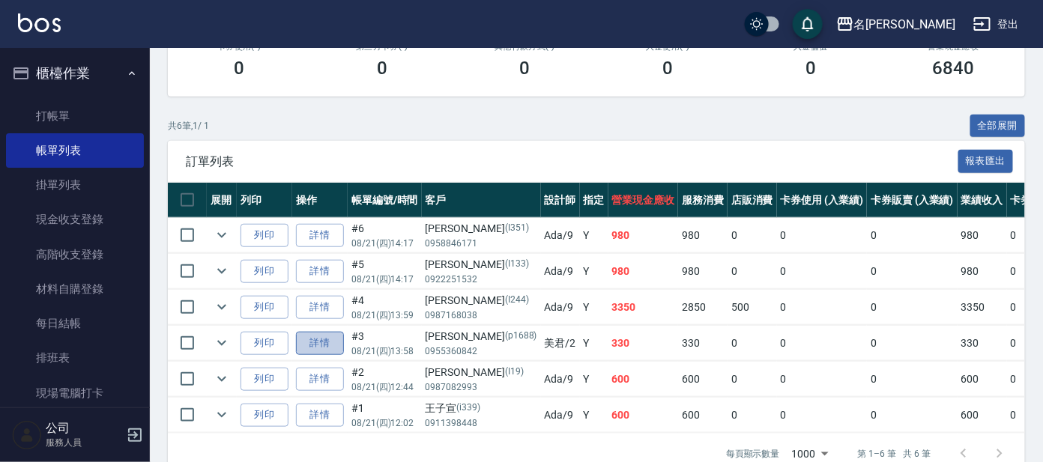
click at [307, 337] on link "詳情" at bounding box center [320, 343] width 48 height 23
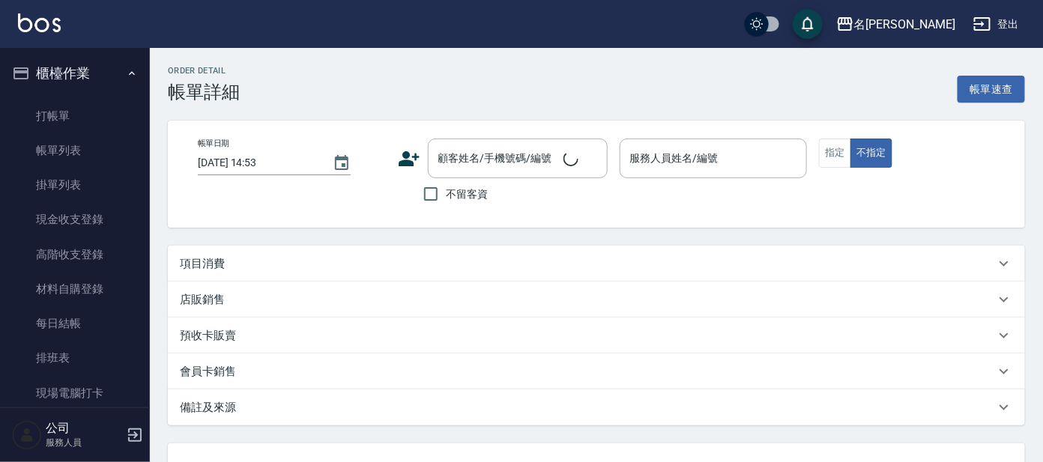
type input "[DATE] 13:58"
type input "美君-2"
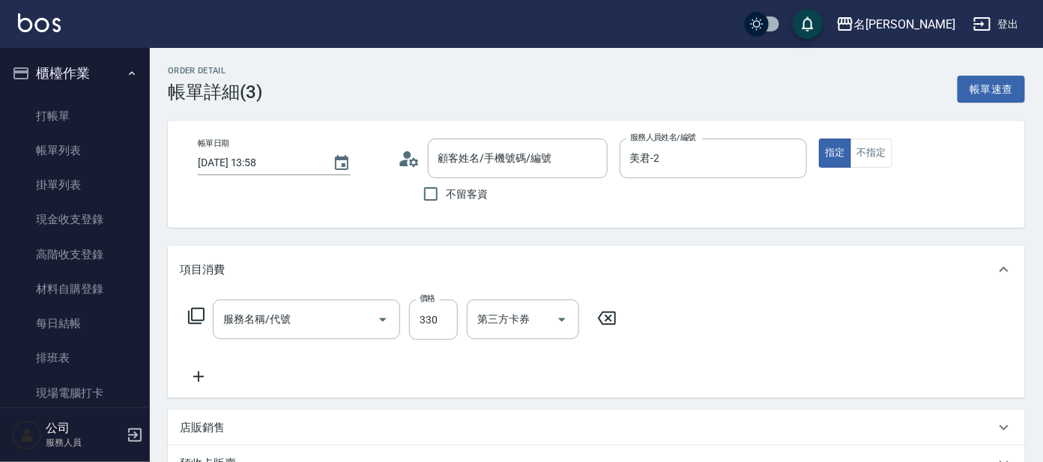
type input "[PERSON_NAME]/0955360842/p1688"
type input "高階洗髮(500)"
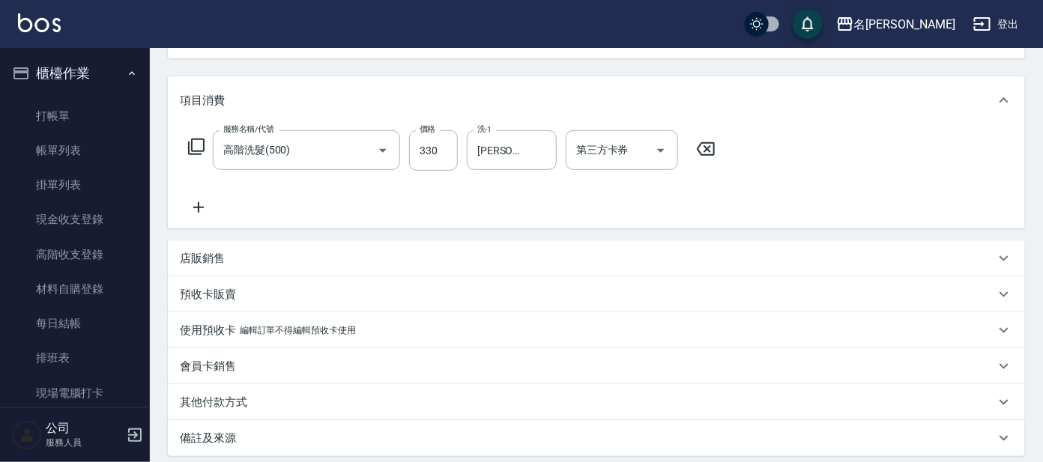
scroll to position [187, 0]
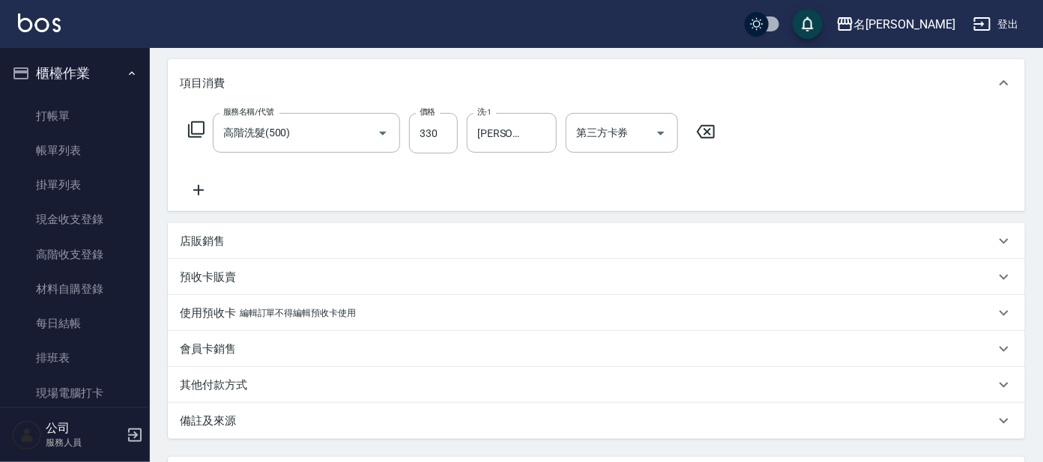
click at [195, 133] on icon at bounding box center [196, 129] width 16 height 16
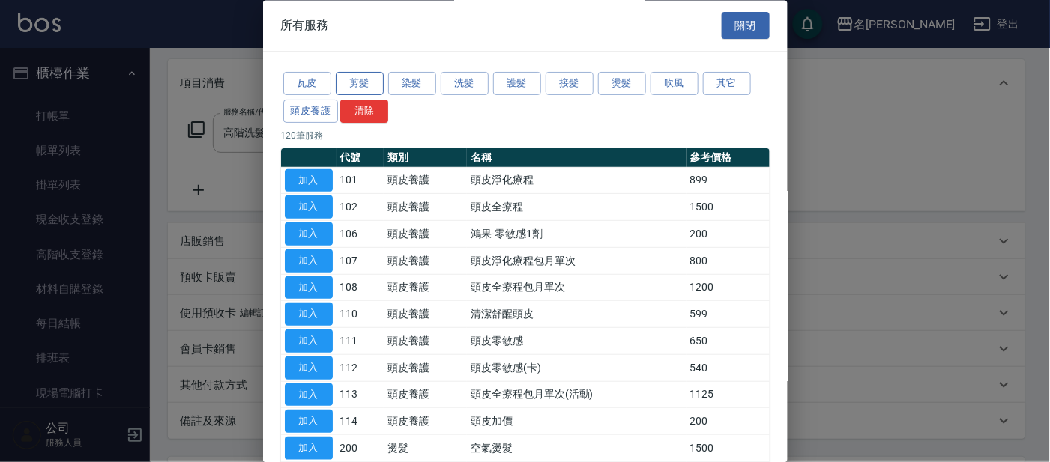
click at [369, 87] on button "剪髮" at bounding box center [360, 84] width 48 height 23
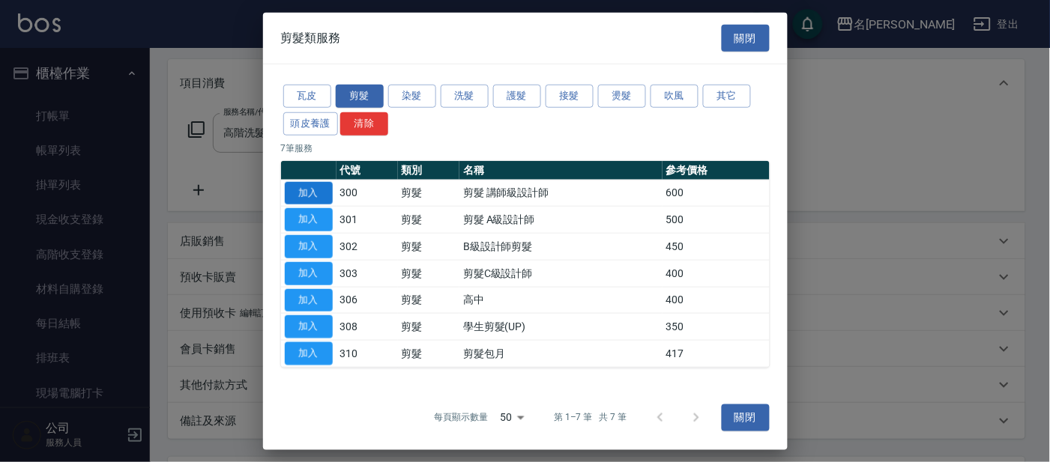
click at [306, 189] on button "加入" at bounding box center [309, 192] width 48 height 23
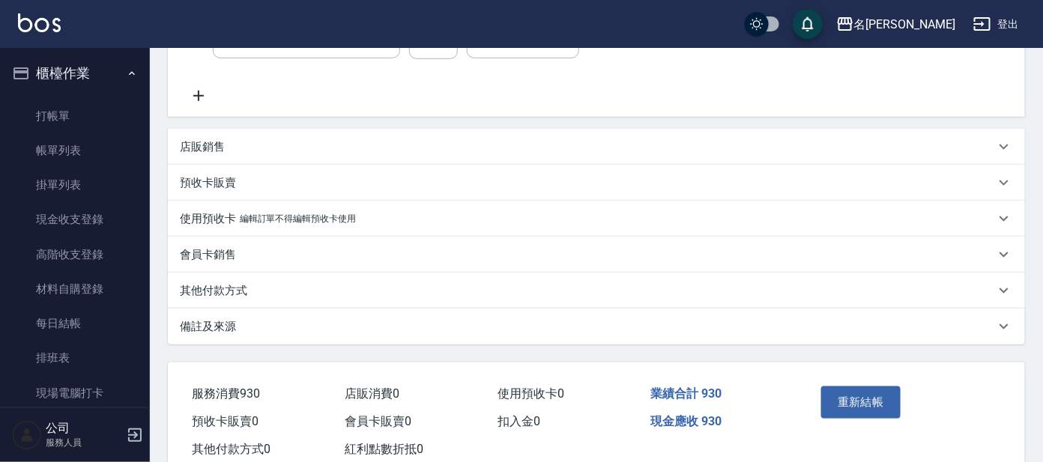
scroll to position [374, 0]
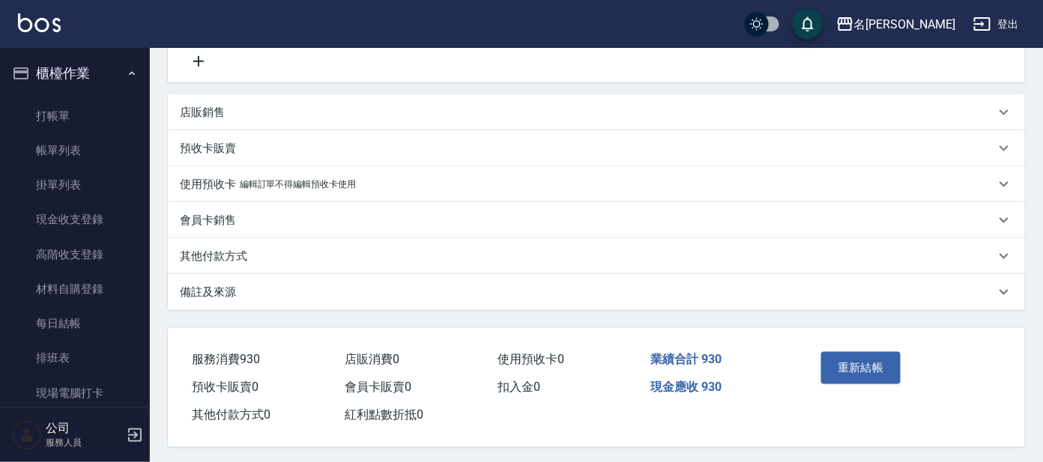
drag, startPoint x: 854, startPoint y: 345, endPoint x: 853, endPoint y: 354, distance: 9.1
click at [854, 350] on div "重新結帳" at bounding box center [858, 378] width 87 height 65
click at [854, 356] on button "重新結帳" at bounding box center [860, 367] width 79 height 31
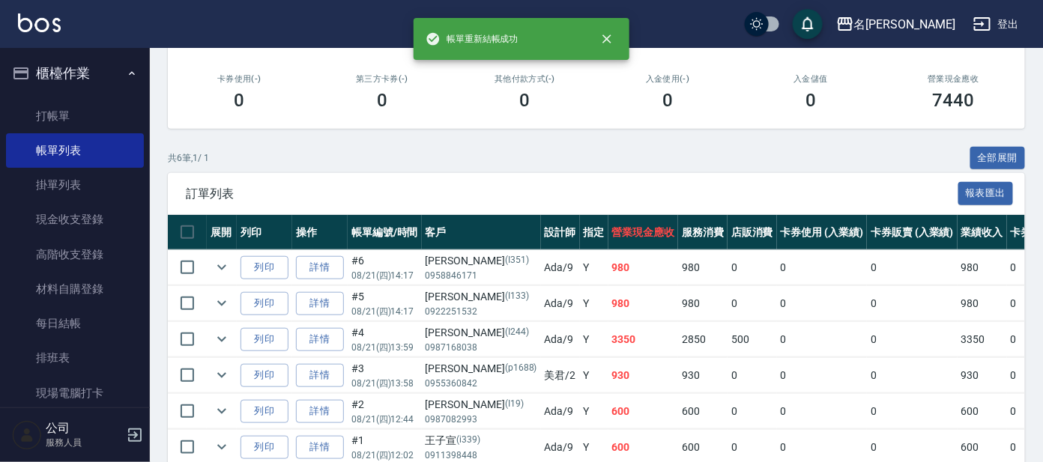
scroll to position [280, 0]
